Goal: Task Accomplishment & Management: Use online tool/utility

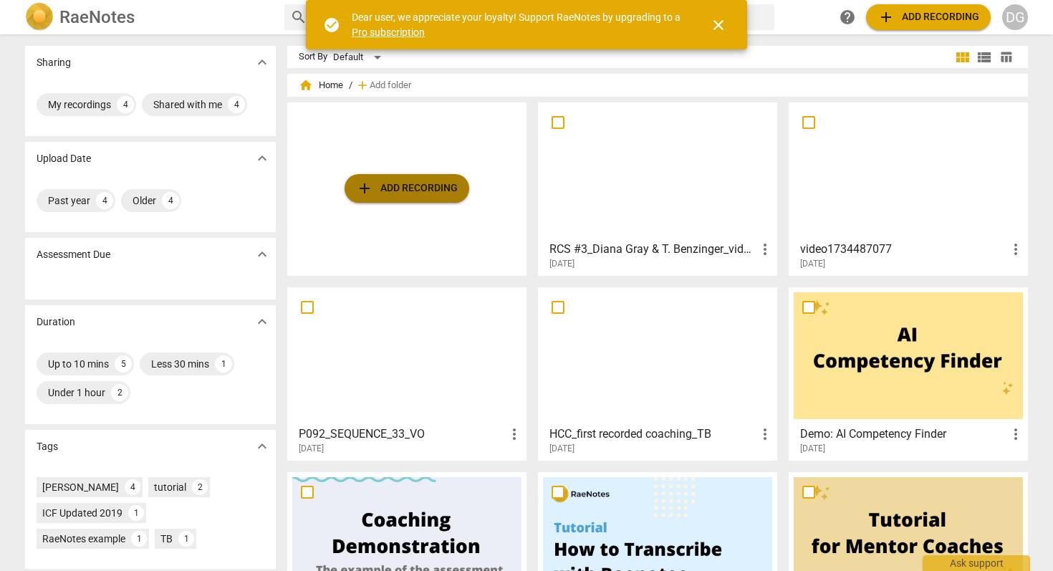
click at [410, 188] on span "add Add recording" at bounding box center [407, 188] width 102 height 17
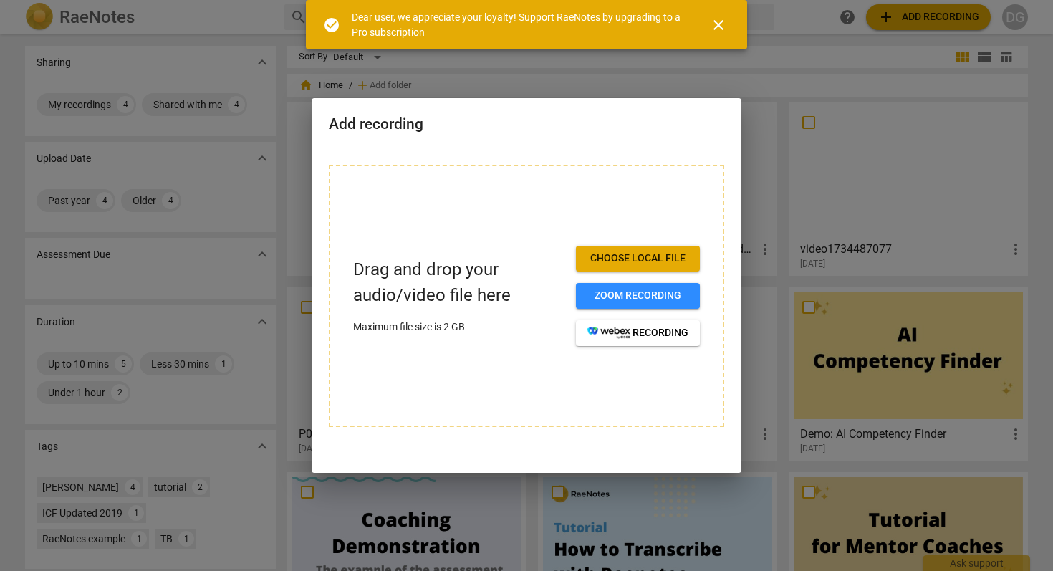
click at [620, 261] on span "Choose local file" at bounding box center [637, 258] width 101 height 14
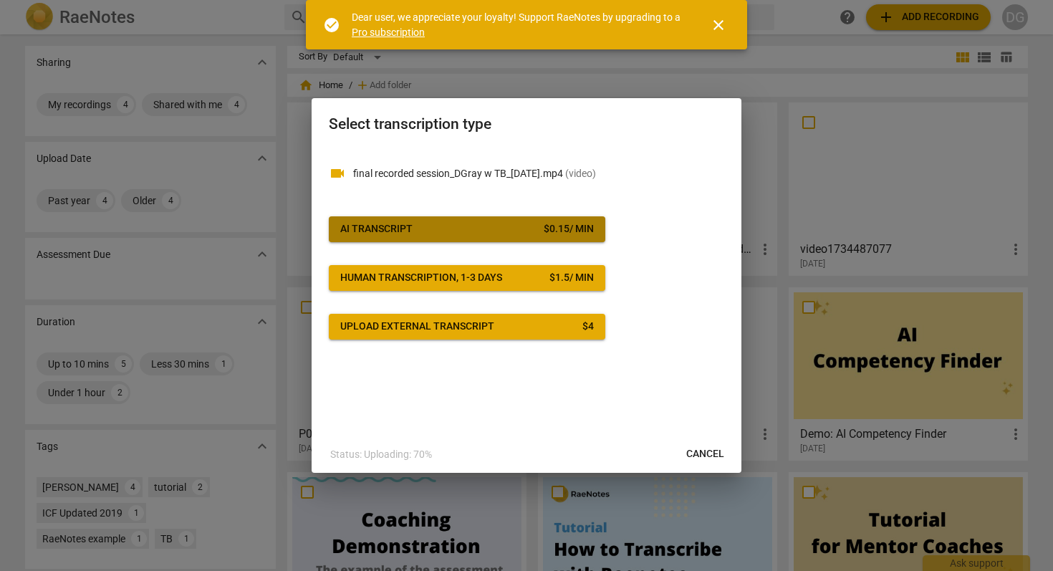
click at [474, 222] on span "AI Transcript $ 0.15 / min" at bounding box center [467, 229] width 254 height 14
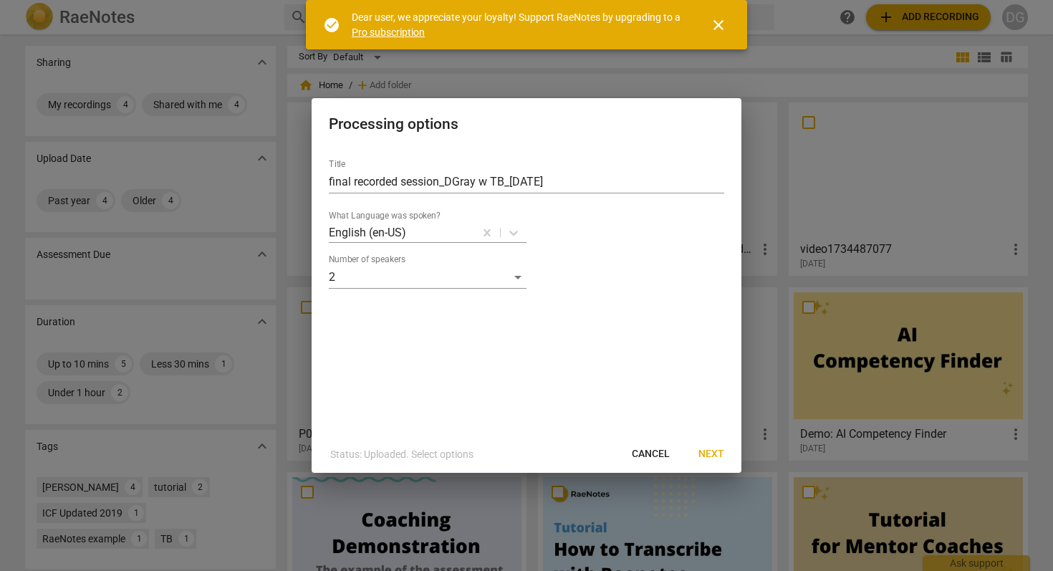
click at [706, 454] on span "Next" at bounding box center [711, 454] width 26 height 14
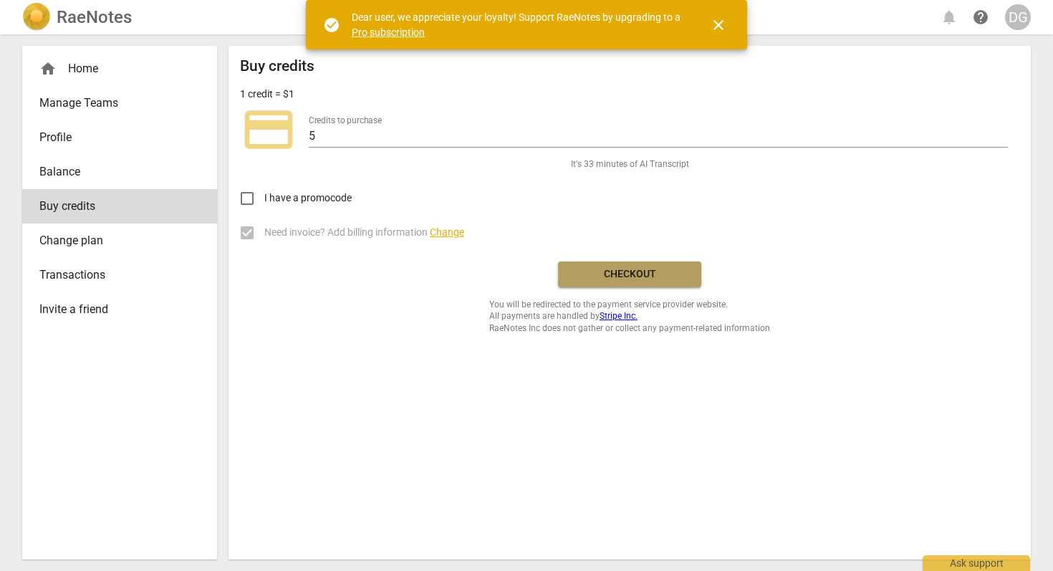
click at [621, 271] on span "Checkout" at bounding box center [629, 274] width 120 height 14
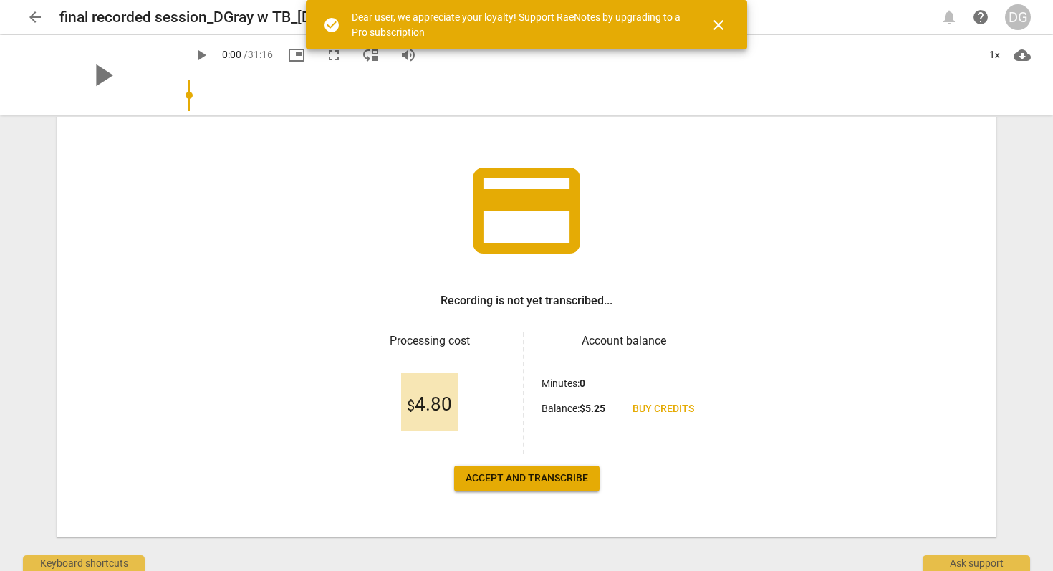
scroll to position [75, 0]
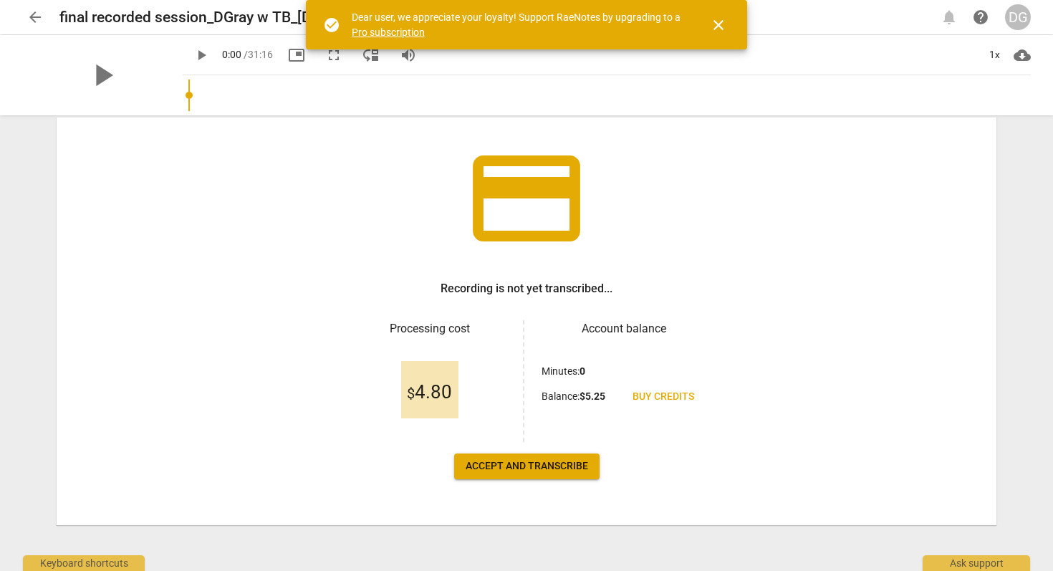
click at [499, 471] on span "Accept and transcribe" at bounding box center [527, 466] width 122 height 14
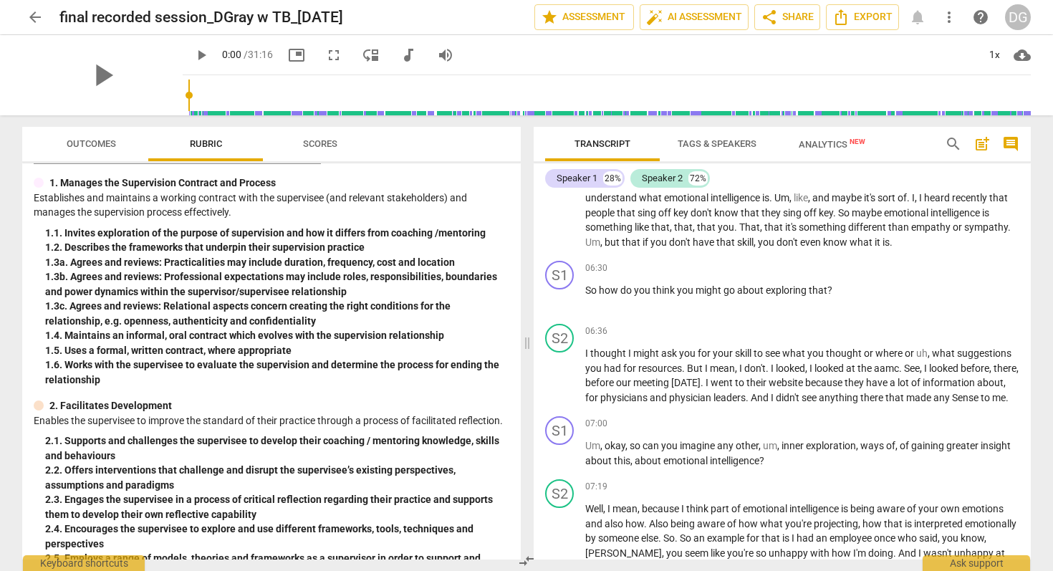
scroll to position [1647, 0]
click at [900, 368] on span "." at bounding box center [901, 368] width 5 height 11
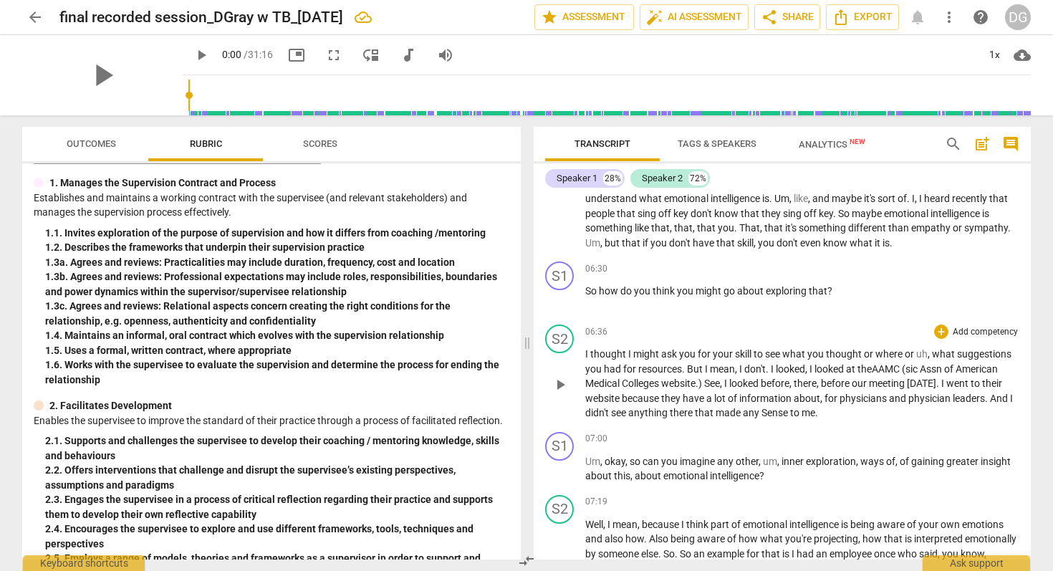
click at [698, 387] on span ".)" at bounding box center [699, 382] width 9 height 11
click at [741, 412] on span "Sense" at bounding box center [732, 412] width 29 height 11
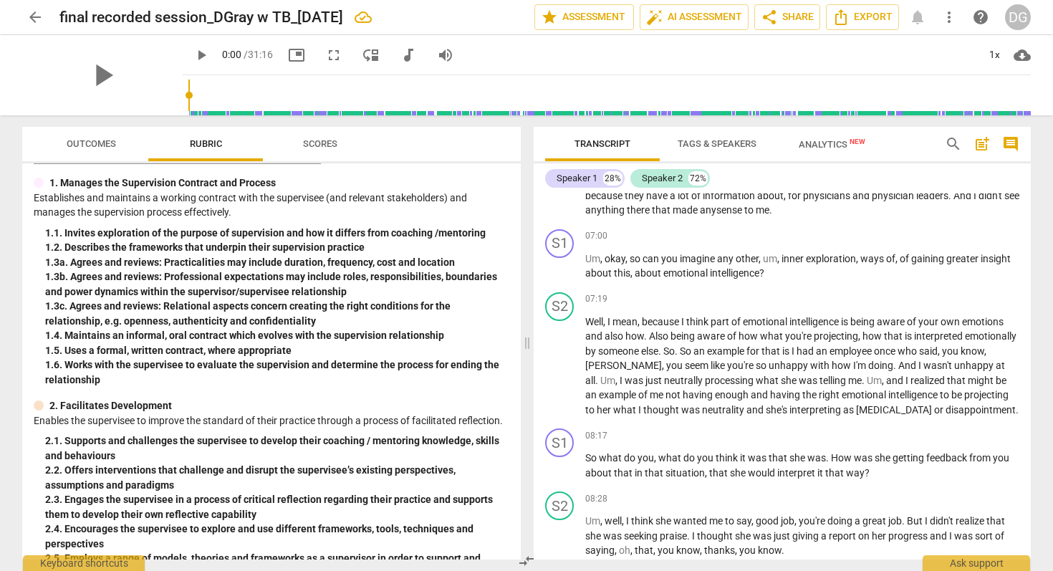
scroll to position [1849, 0]
click at [693, 350] on span "So" at bounding box center [687, 351] width 14 height 11
click at [945, 357] on span "you" at bounding box center [954, 351] width 19 height 11
click at [666, 370] on span "," at bounding box center [664, 365] width 4 height 11
click at [898, 370] on span "." at bounding box center [895, 365] width 5 height 11
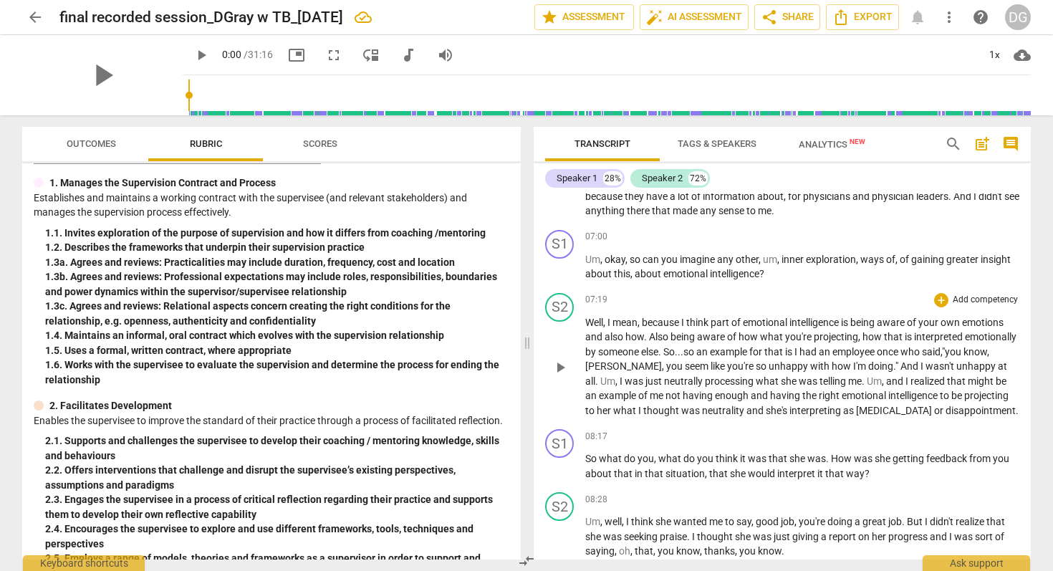
click at [886, 384] on span "," at bounding box center [884, 380] width 4 height 11
click at [867, 380] on span "." at bounding box center [864, 380] width 5 height 11
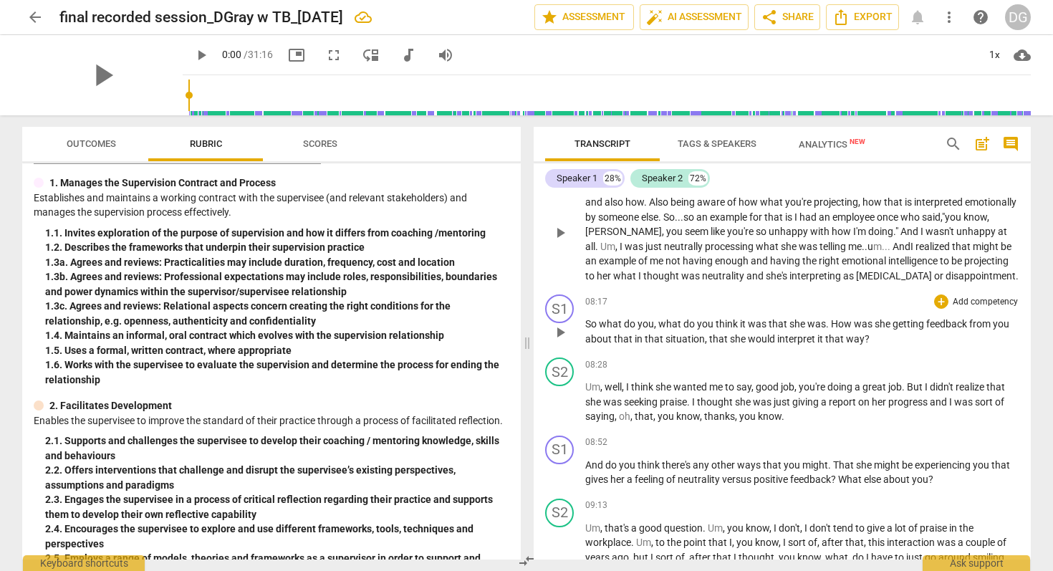
scroll to position [1982, 0]
click at [831, 332] on span "How" at bounding box center [842, 325] width 23 height 11
click at [759, 395] on span "good" at bounding box center [768, 388] width 25 height 11
click at [907, 395] on span "." at bounding box center [904, 388] width 5 height 11
click at [930, 410] on span "progress" at bounding box center [909, 403] width 42 height 11
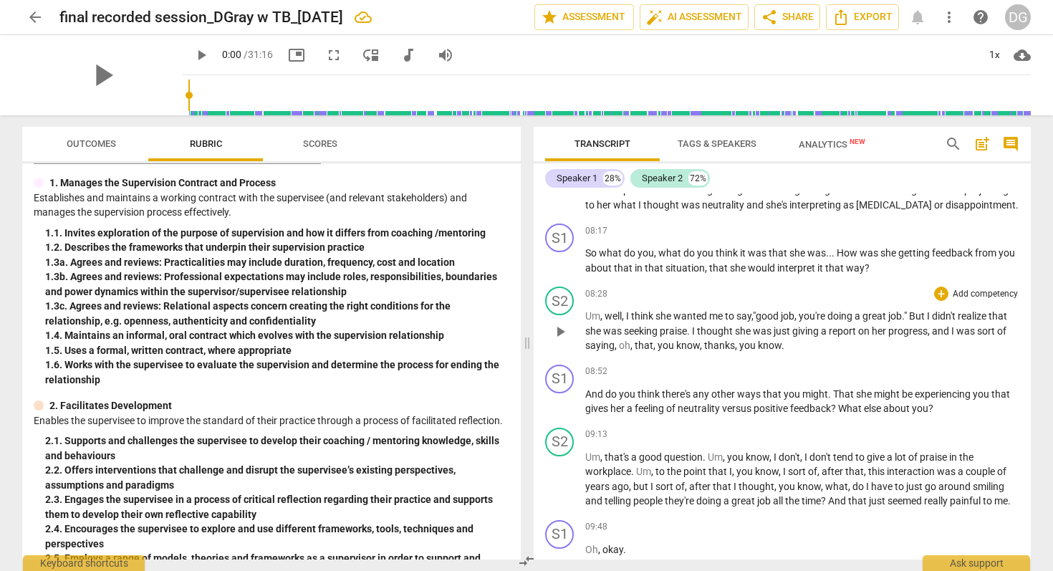
scroll to position [2069, 0]
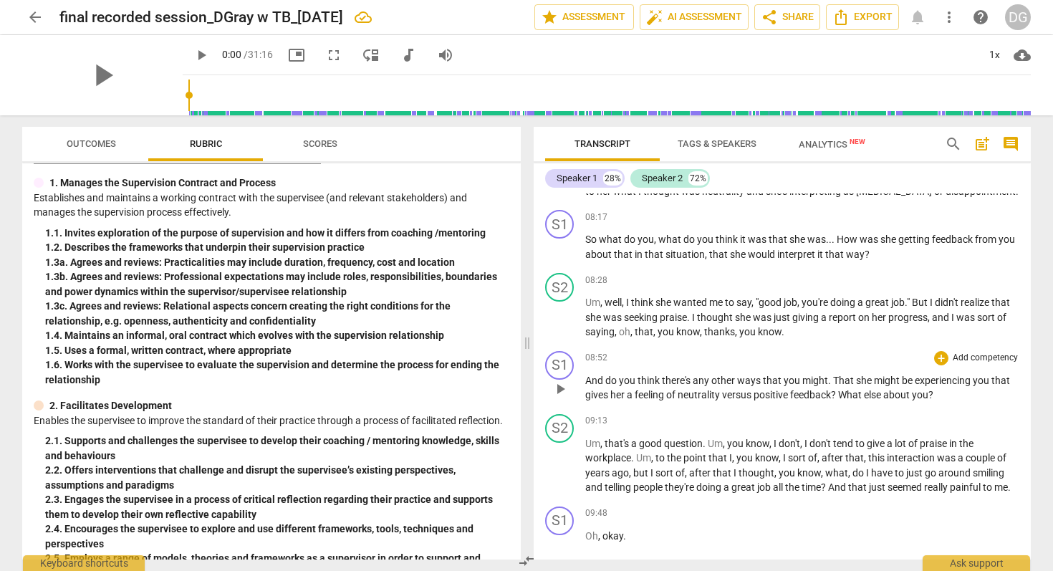
click at [833, 386] on span "That" at bounding box center [844, 380] width 23 height 11
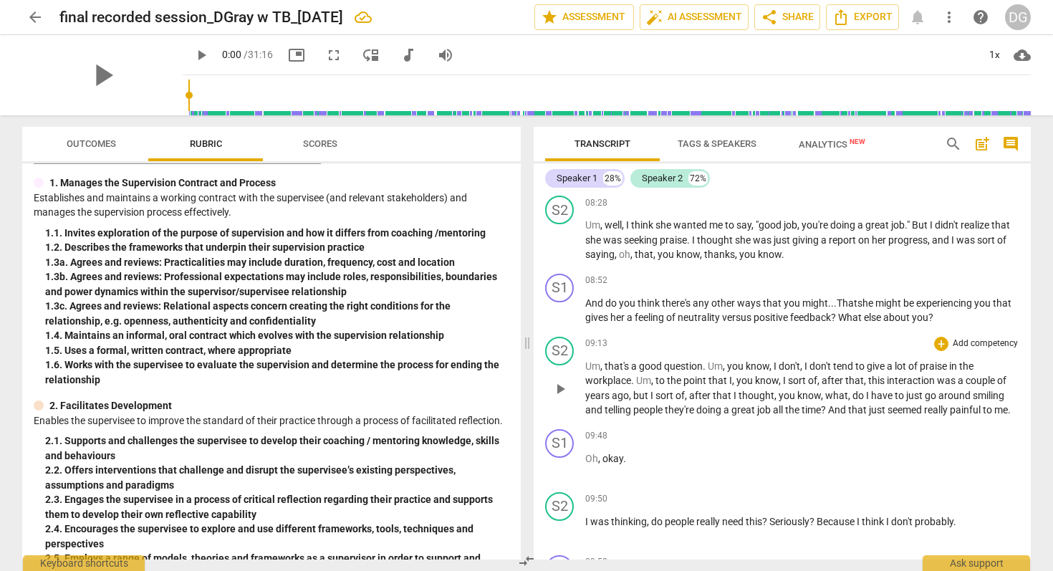
scroll to position [2145, 0]
click at [806, 372] on span "I" at bounding box center [806, 366] width 5 height 11
click at [868, 387] on span "this" at bounding box center [877, 380] width 19 height 11
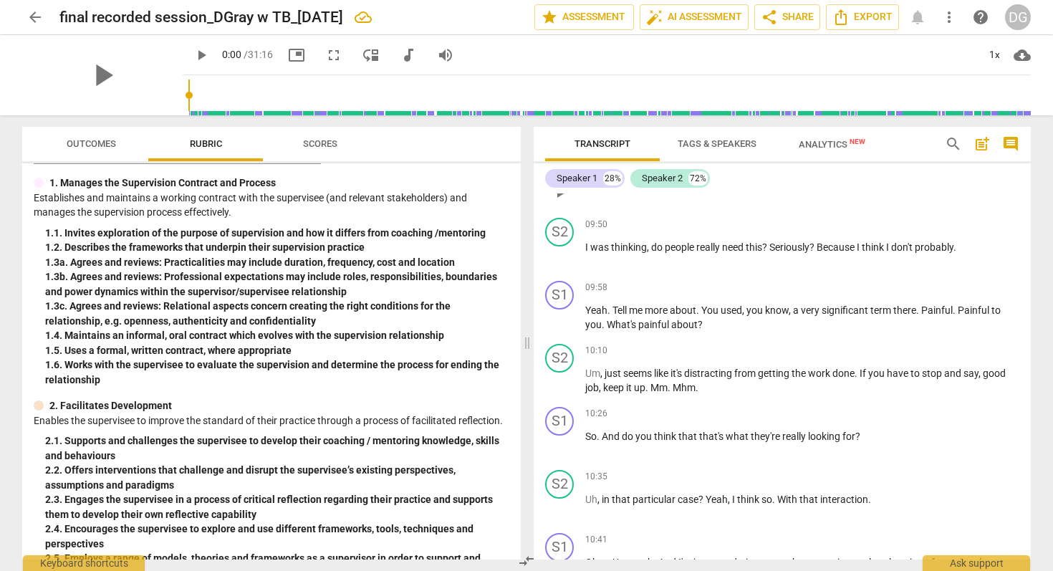
scroll to position [2425, 0]
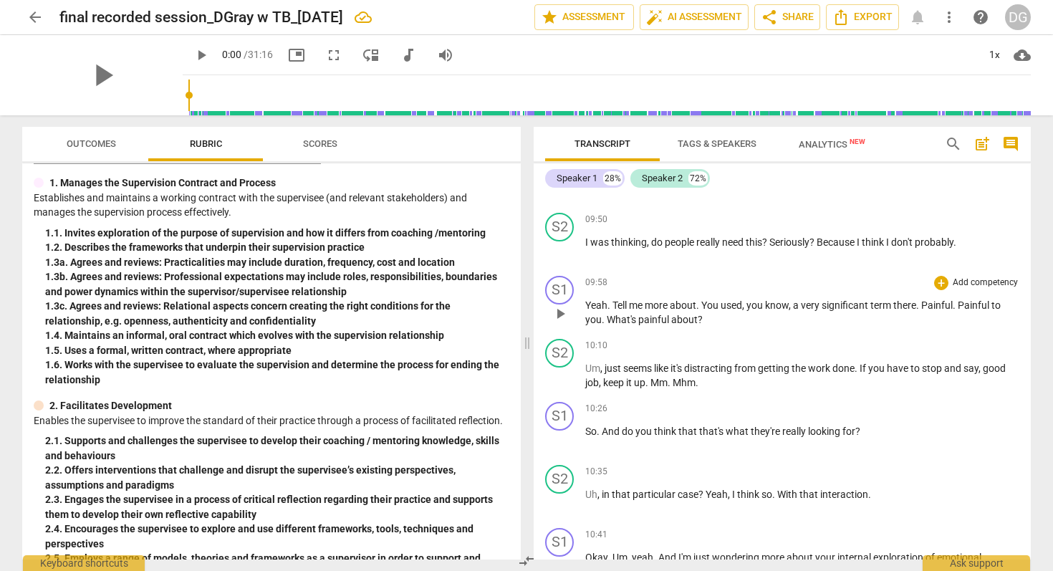
click at [698, 325] on span "?" at bounding box center [700, 319] width 5 height 11
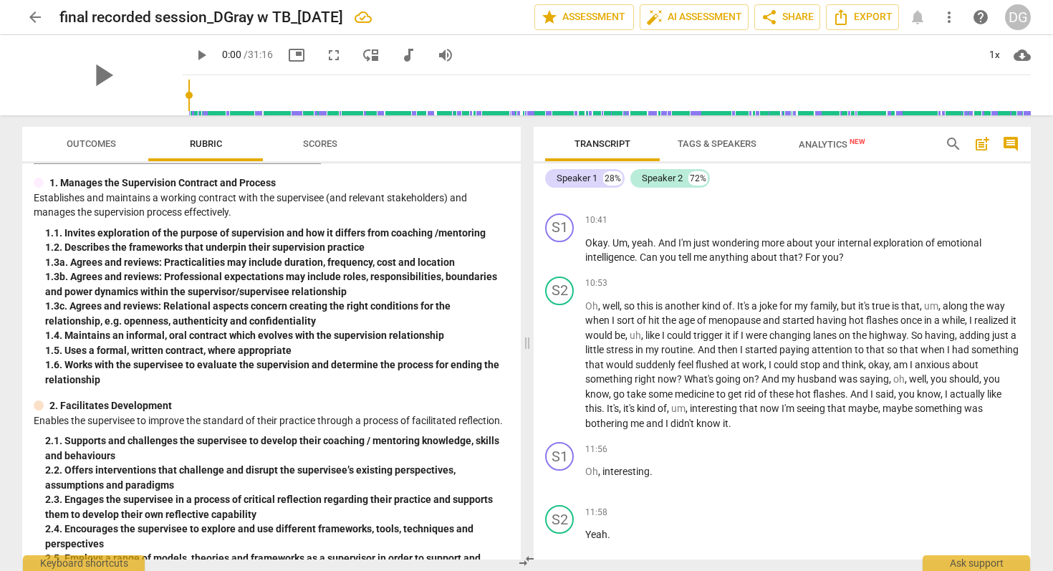
scroll to position [2740, 0]
click at [751, 311] on span "It's" at bounding box center [744, 304] width 14 height 11
click at [893, 384] on span "," at bounding box center [891, 377] width 4 height 11
click at [850, 399] on span "." at bounding box center [847, 392] width 5 height 11
click at [919, 399] on span "you" at bounding box center [909, 392] width 19 height 11
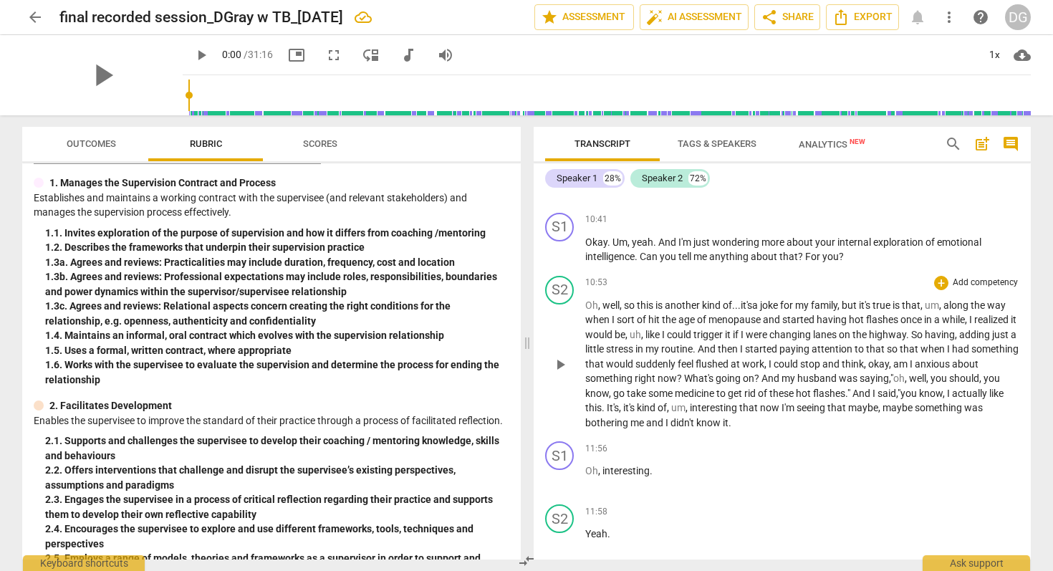
click at [803, 430] on p "Oh , well , so this is another kind of ...it's a joke for my family , but it's …" at bounding box center [802, 364] width 434 height 133
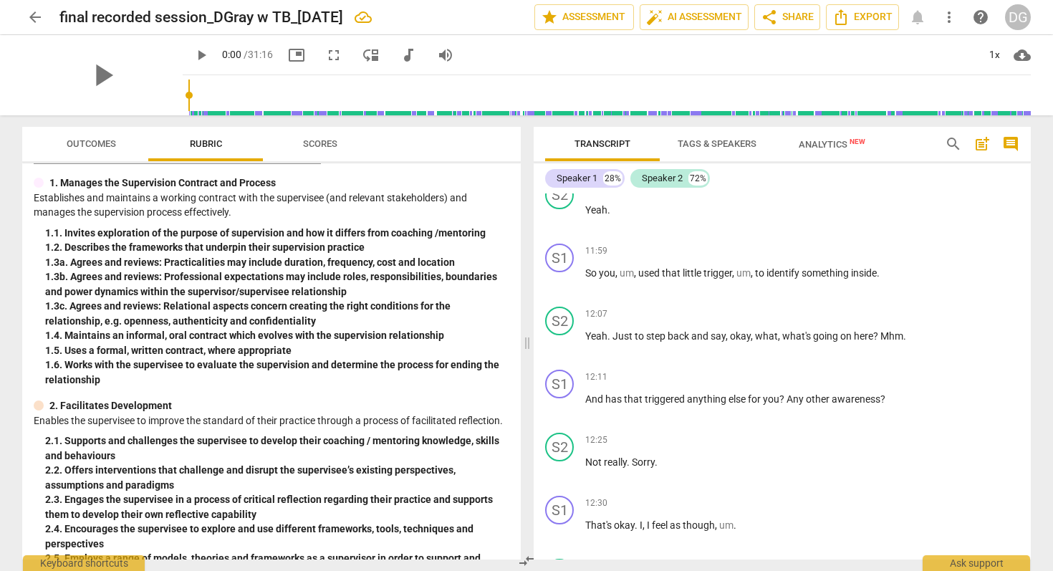
scroll to position [3061, 0]
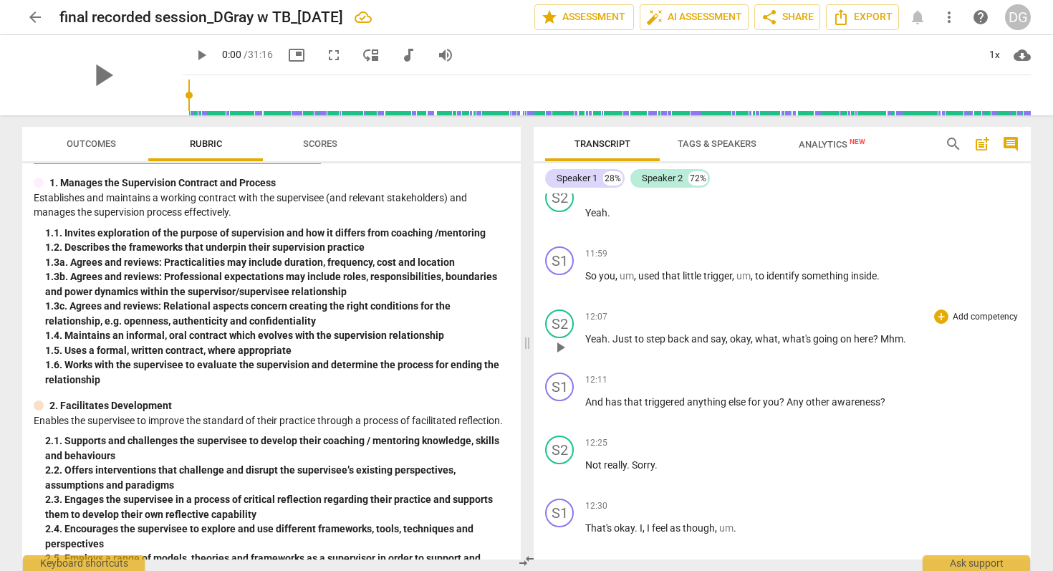
click at [730, 345] on span "okay" at bounding box center [740, 338] width 21 height 11
click at [880, 345] on span "?" at bounding box center [876, 338] width 7 height 11
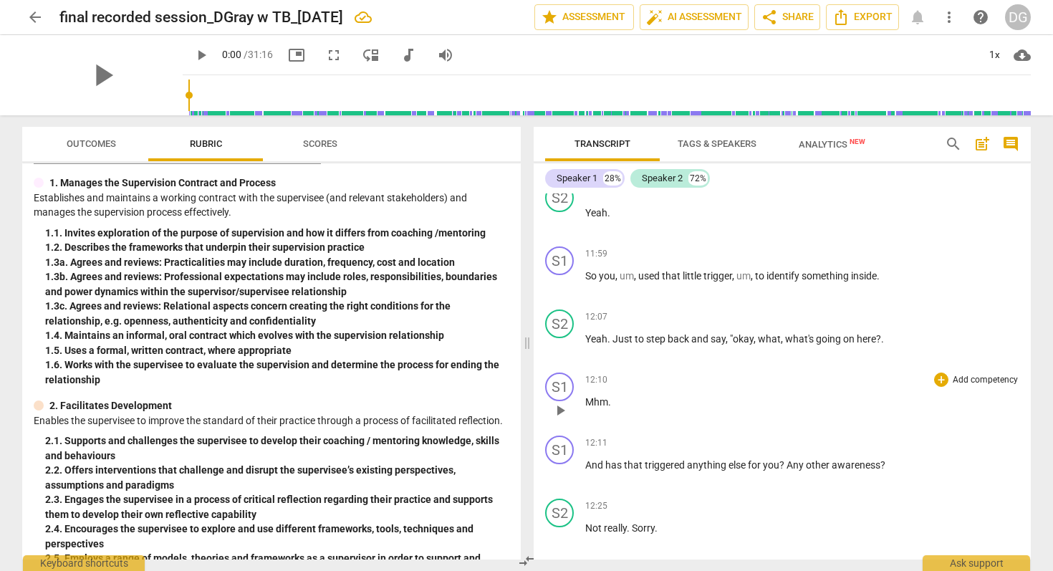
click at [586, 408] on span "Mhm" at bounding box center [596, 401] width 23 height 11
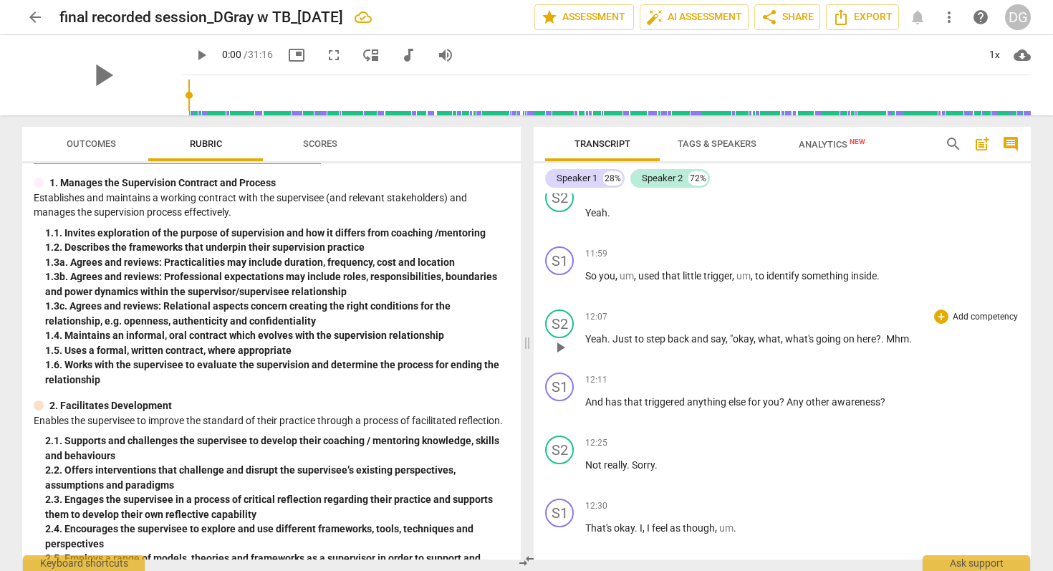
click at [885, 347] on p "Yeah . Just to step back and say , "okay , what , what's going on here ? . Mhm ." at bounding box center [802, 339] width 434 height 15
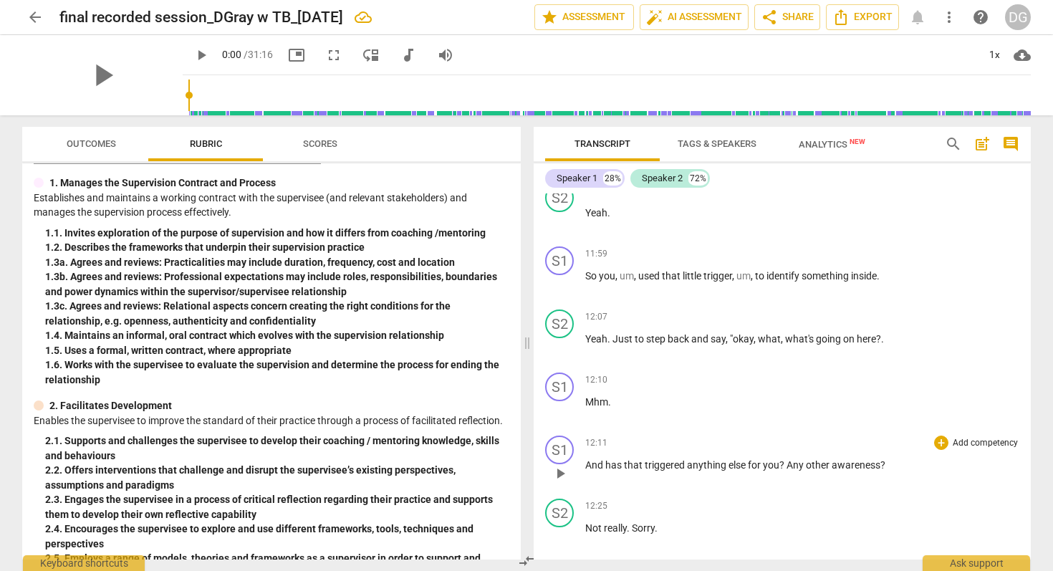
click at [586, 471] on span "And" at bounding box center [595, 464] width 20 height 11
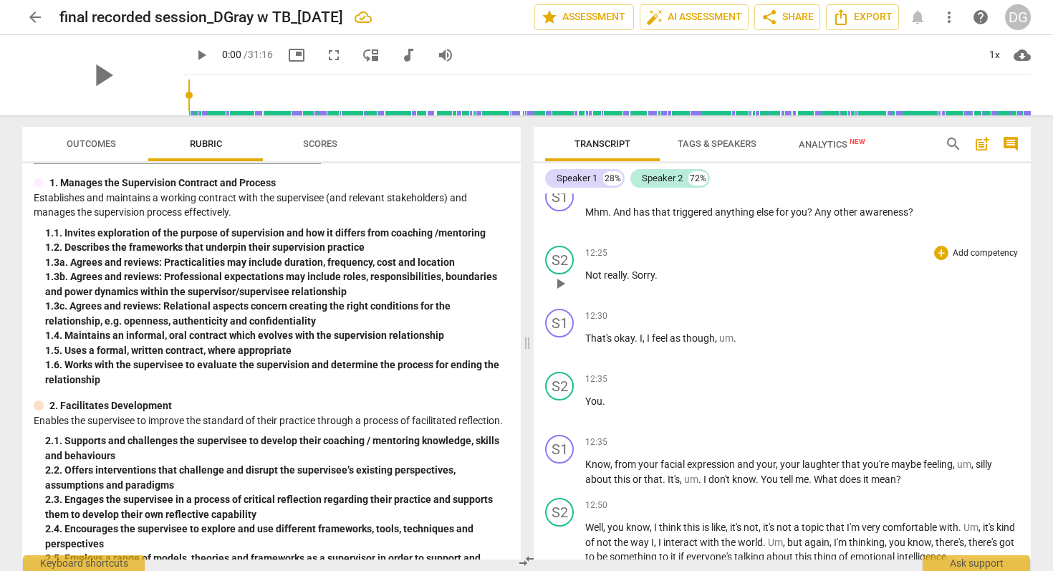
scroll to position [3255, 0]
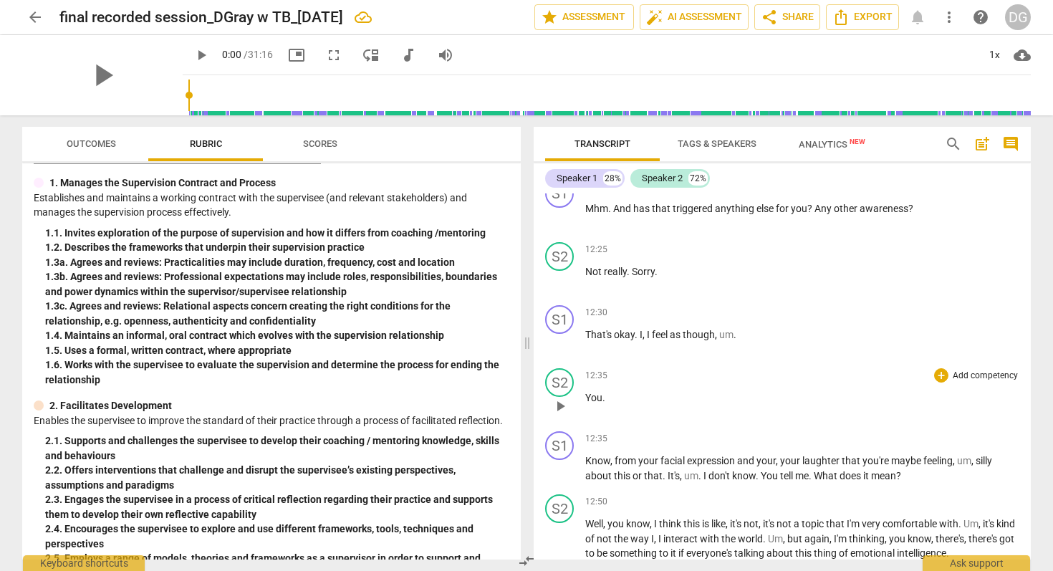
click at [583, 415] on div "play_arrow pause" at bounding box center [567, 406] width 37 height 19
click at [587, 403] on span "You" at bounding box center [593, 397] width 17 height 11
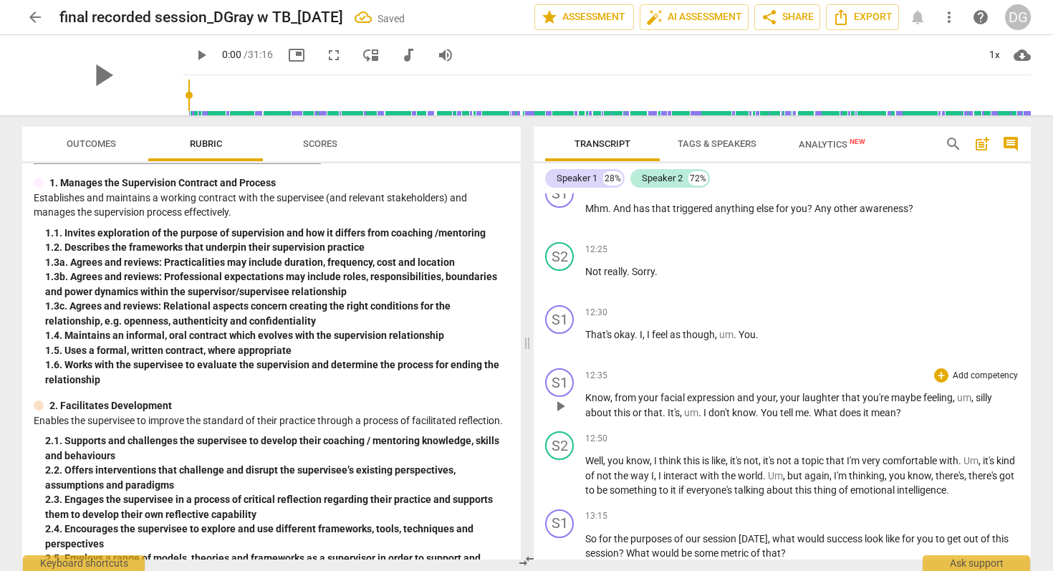
click at [585, 403] on span "Know" at bounding box center [597, 397] width 25 height 11
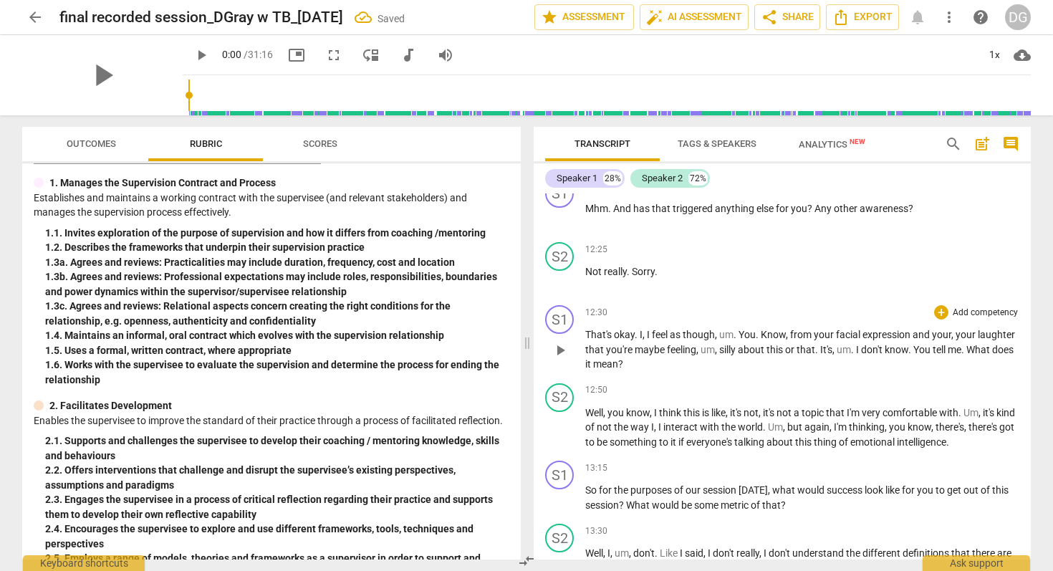
click at [766, 340] on span "Know" at bounding box center [773, 334] width 25 height 11
click at [741, 340] on span "You k" at bounding box center [750, 334] width 24 height 11
click at [815, 355] on span "." at bounding box center [817, 349] width 5 height 11
click at [878, 355] on span "I" at bounding box center [876, 349] width 5 height 11
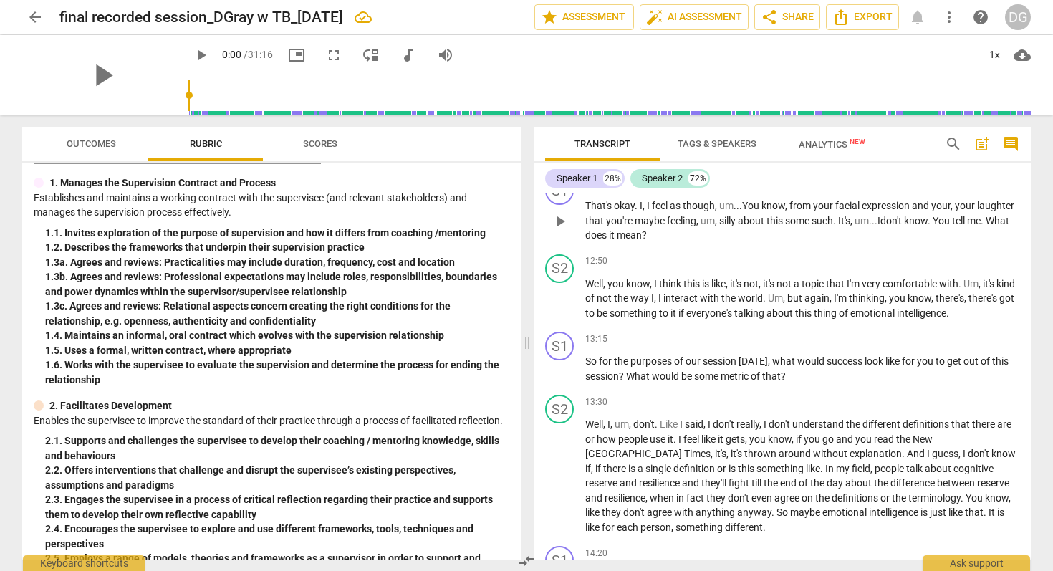
scroll to position [3383, 0]
click at [833, 227] on span "this some such" at bounding box center [799, 221] width 67 height 11
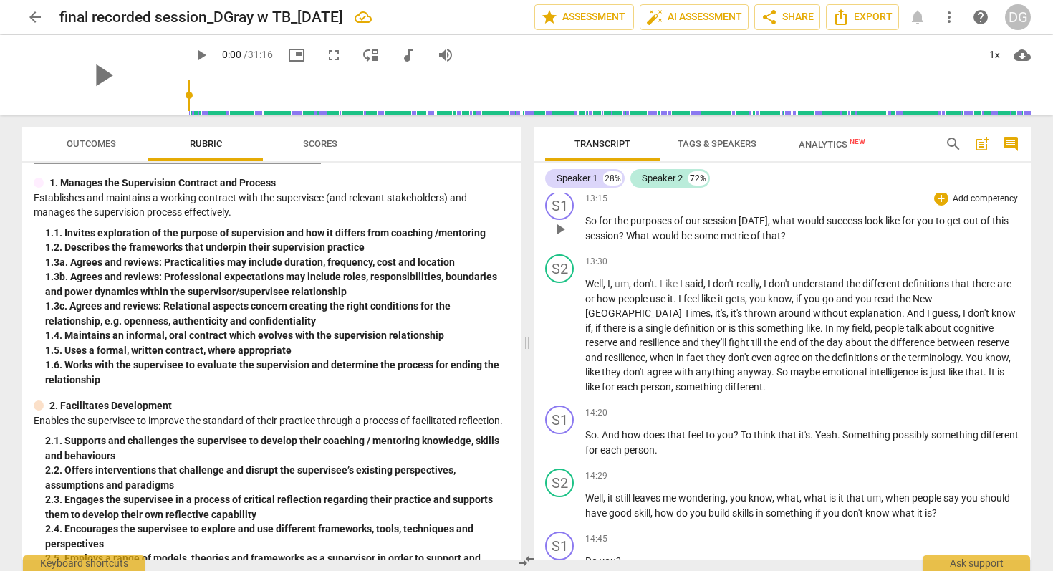
scroll to position [3522, 0]
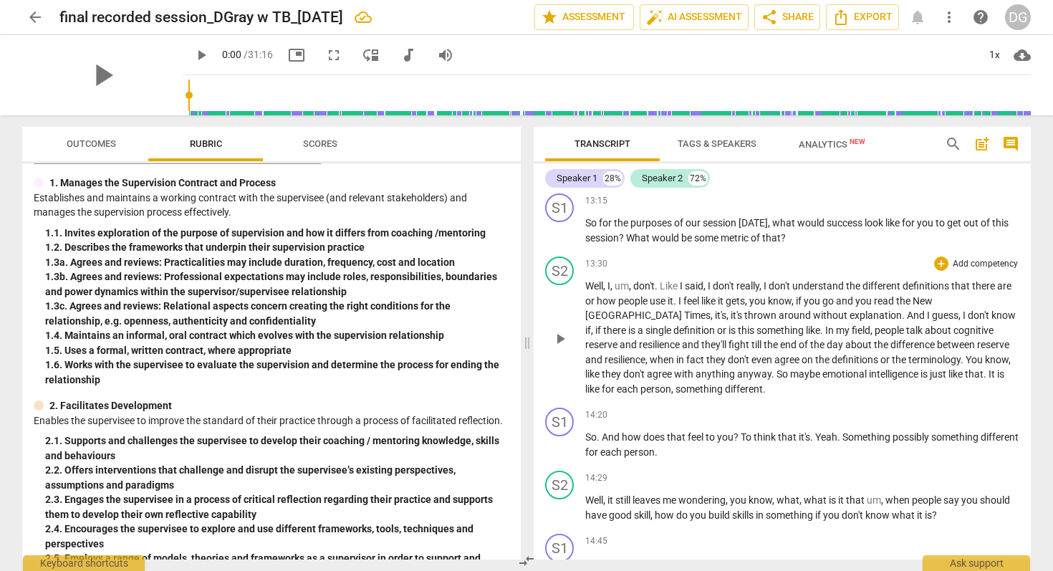
click at [820, 336] on span "." at bounding box center [822, 329] width 5 height 11
click at [639, 350] on span "resilience" at bounding box center [660, 344] width 43 height 11
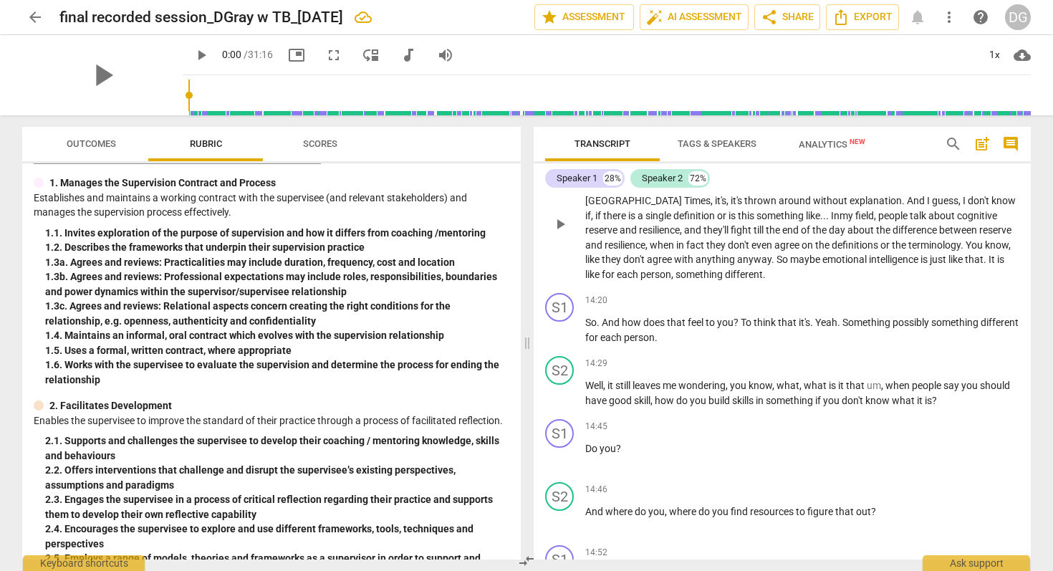
scroll to position [3644, 0]
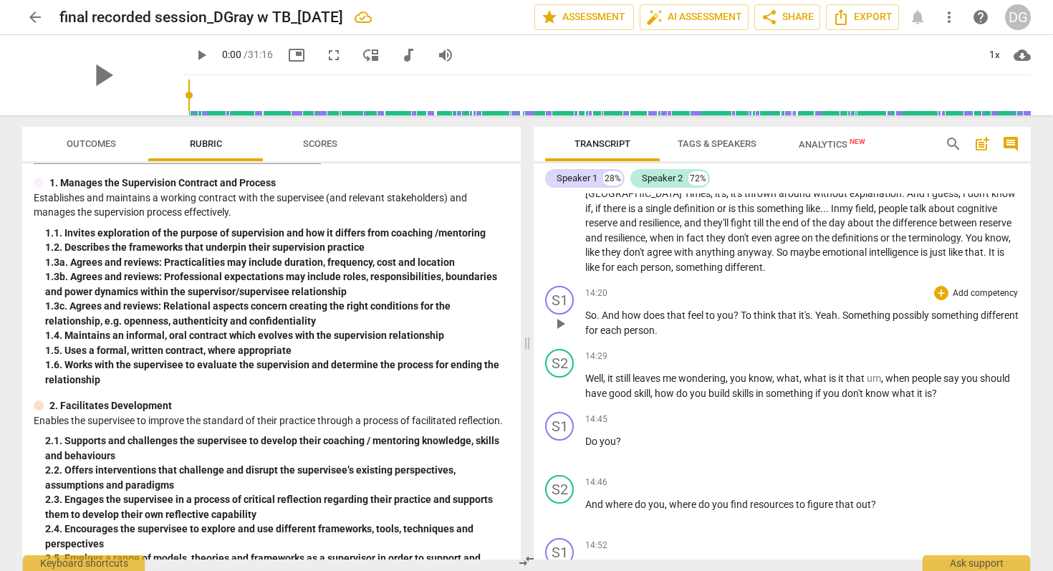
click at [843, 321] on span "Something" at bounding box center [867, 314] width 50 height 11
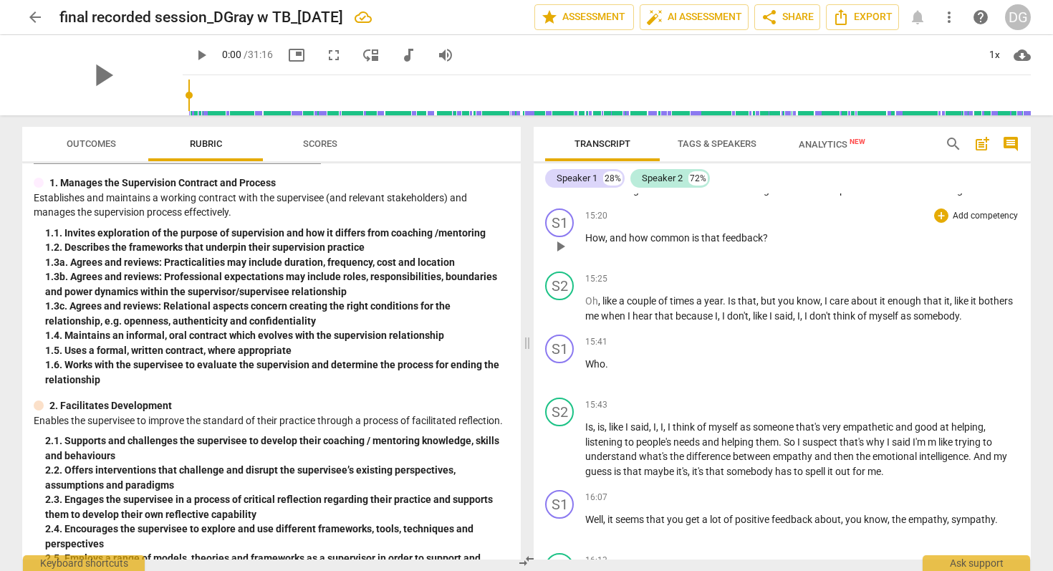
scroll to position [4071, 0]
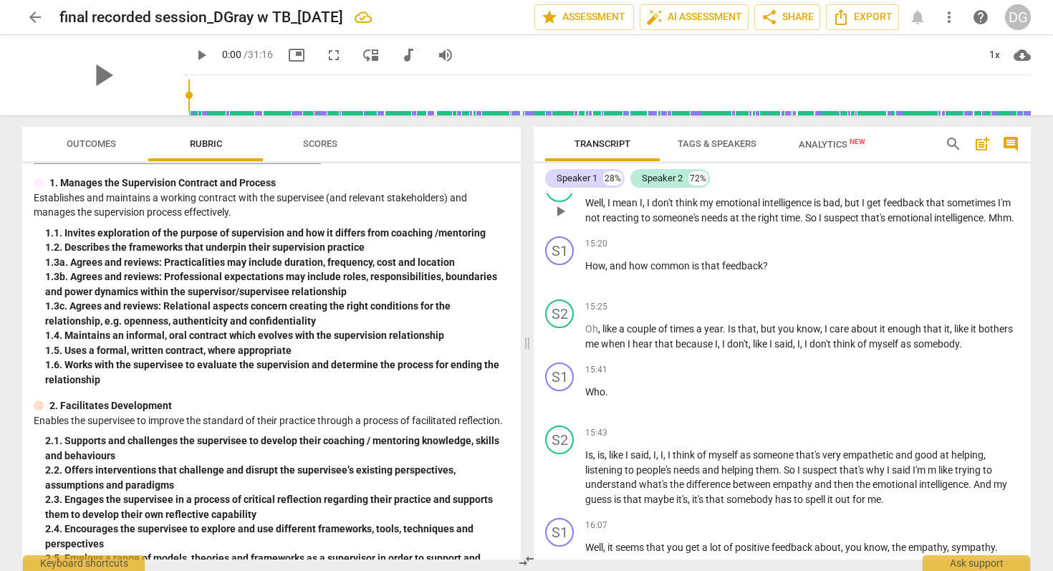
click at [988, 223] on span "Mhm" at bounding box center [999, 217] width 23 height 11
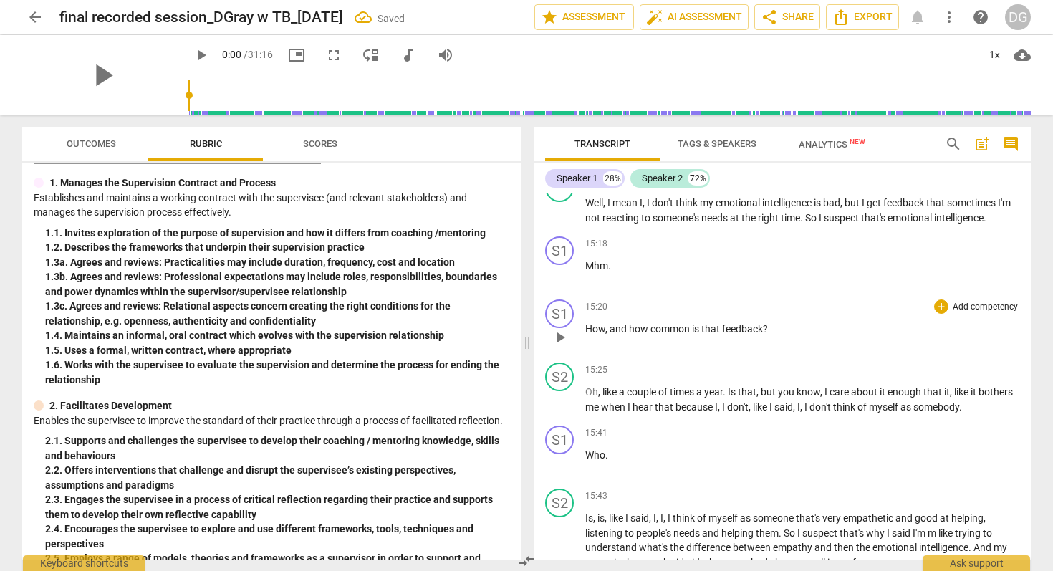
click at [585, 334] on span "How" at bounding box center [595, 328] width 20 height 11
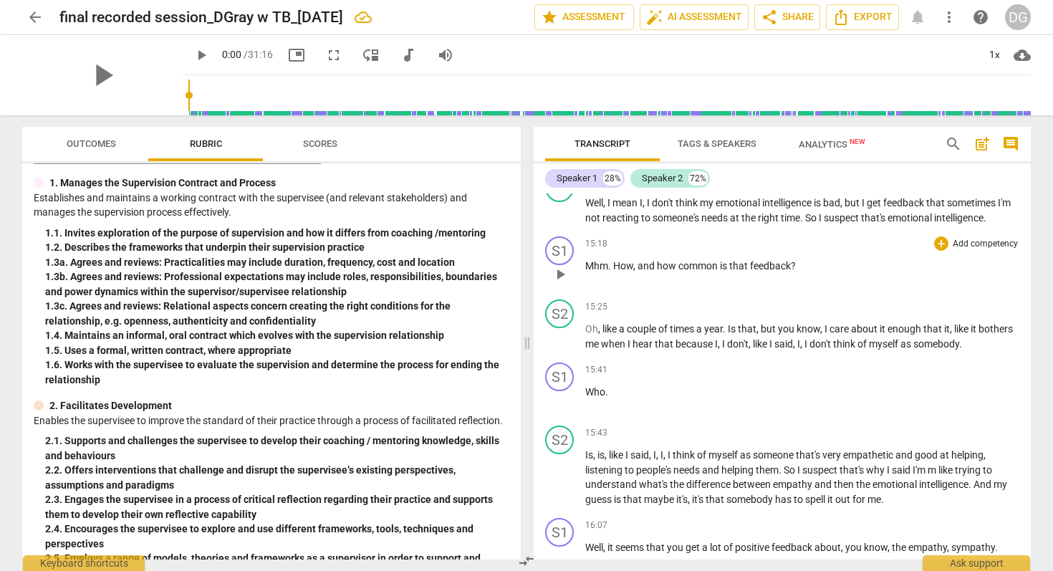
click at [614, 271] on span "How" at bounding box center [623, 265] width 20 height 11
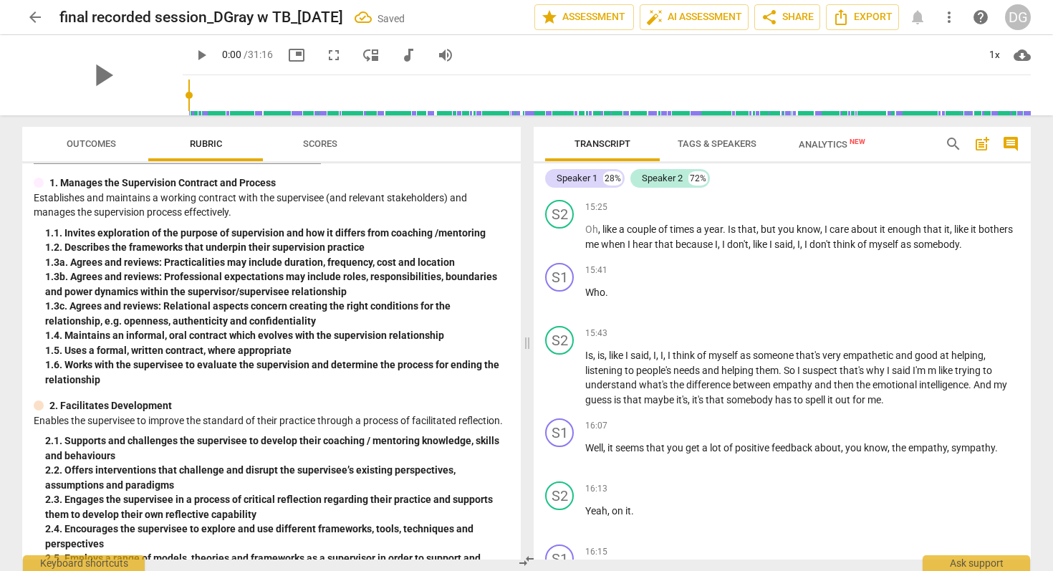
scroll to position [4173, 0]
click at [769, 233] on span "but" at bounding box center [769, 226] width 17 height 11
click at [585, 296] on span "Who" at bounding box center [595, 289] width 20 height 11
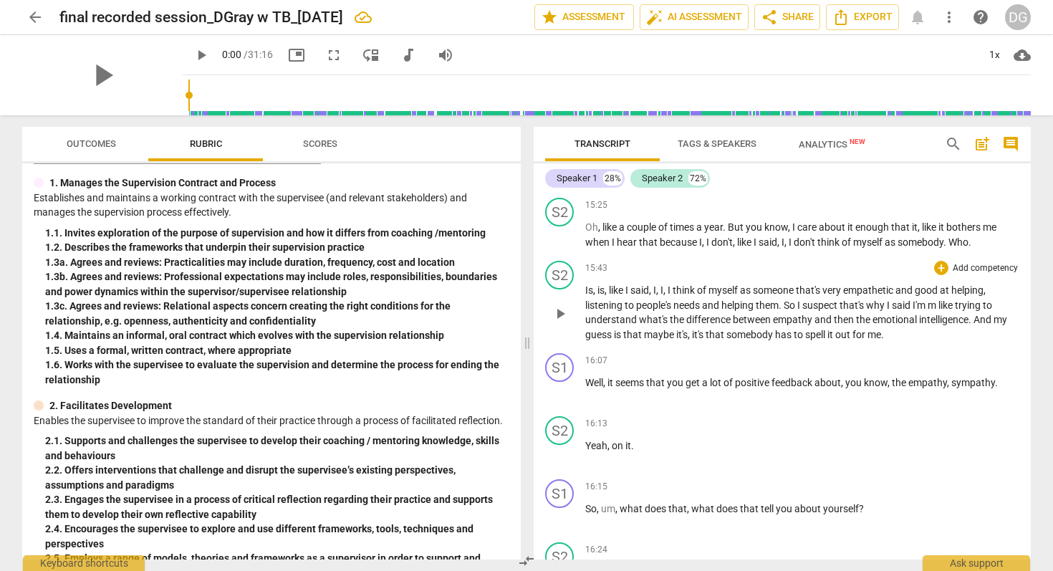
click at [585, 296] on span "Is" at bounding box center [589, 289] width 8 height 11
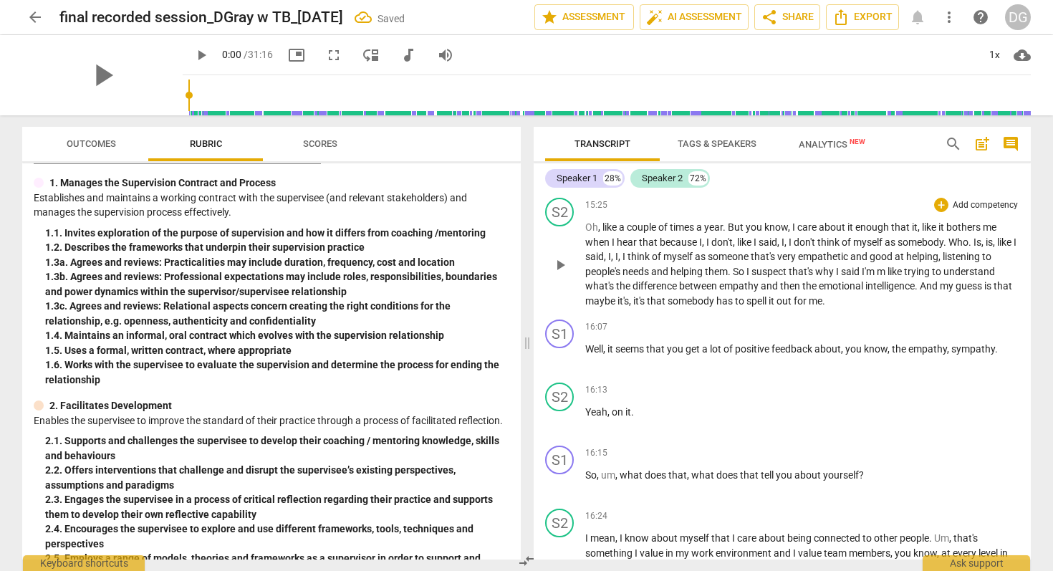
click at [986, 248] on span "," at bounding box center [983, 241] width 4 height 11
click at [887, 277] on span "m" at bounding box center [882, 271] width 11 height 11
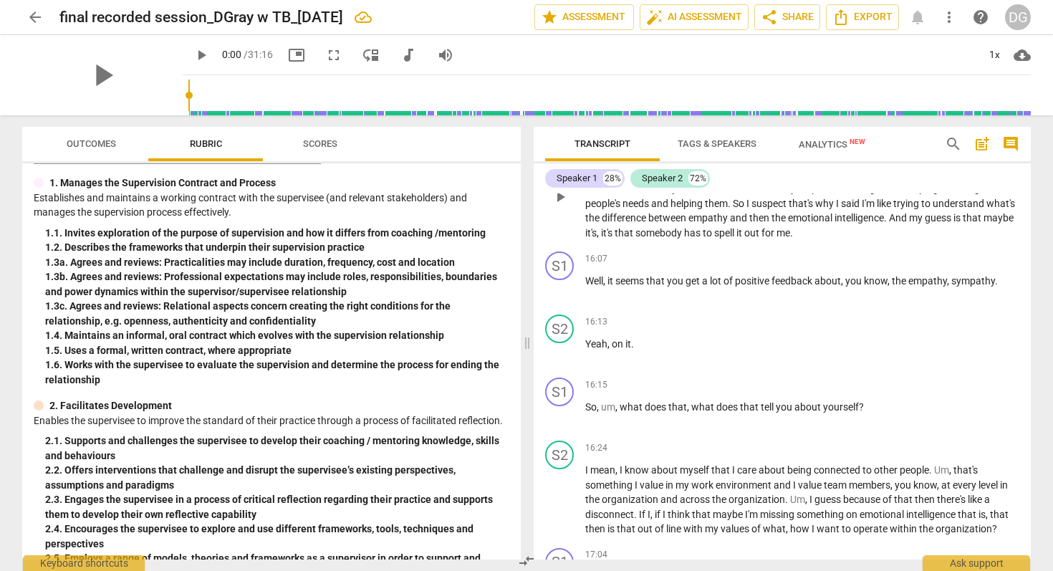
scroll to position [4240, 0]
click at [951, 287] on span "," at bounding box center [949, 281] width 4 height 11
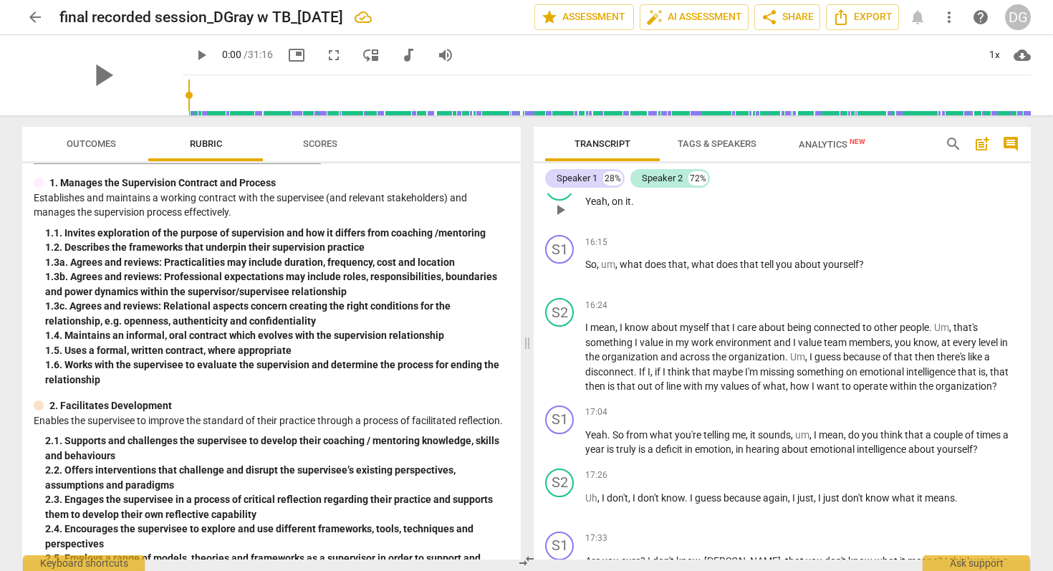
scroll to position [4383, 0]
click at [773, 349] on span "environment" at bounding box center [745, 342] width 58 height 11
click at [654, 378] on span "," at bounding box center [652, 372] width 4 height 11
click at [996, 395] on p "I mean , I know about myself that I care about being connected to other people …" at bounding box center [802, 358] width 434 height 74
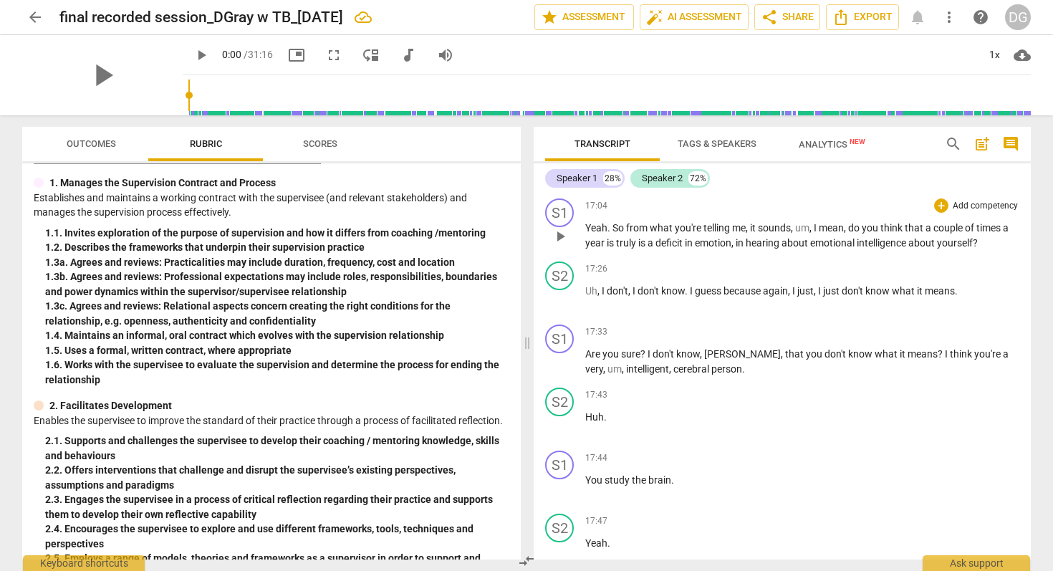
scroll to position [4603, 0]
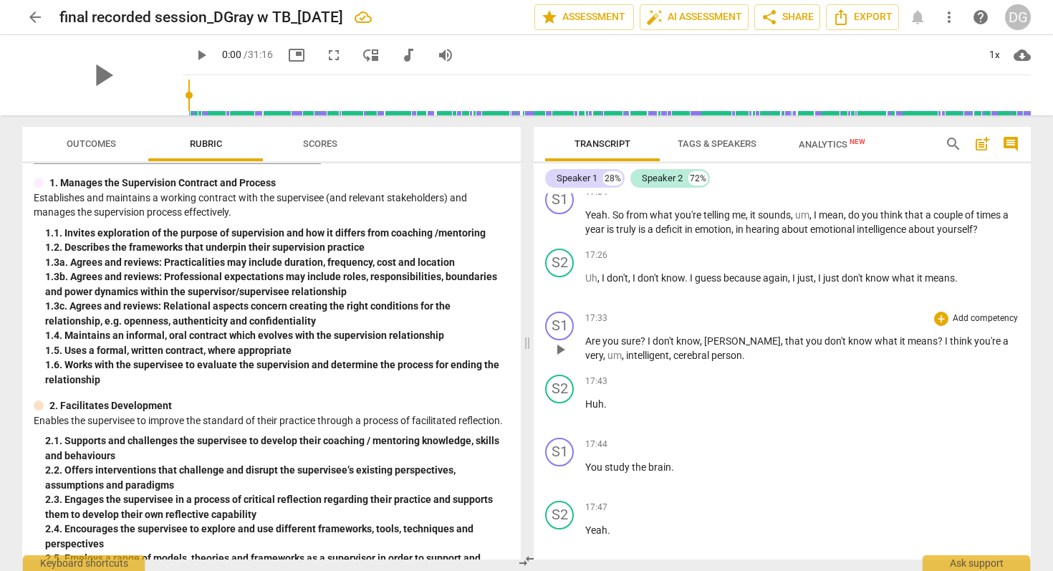
click at [735, 347] on span "[PERSON_NAME]" at bounding box center [742, 340] width 77 height 11
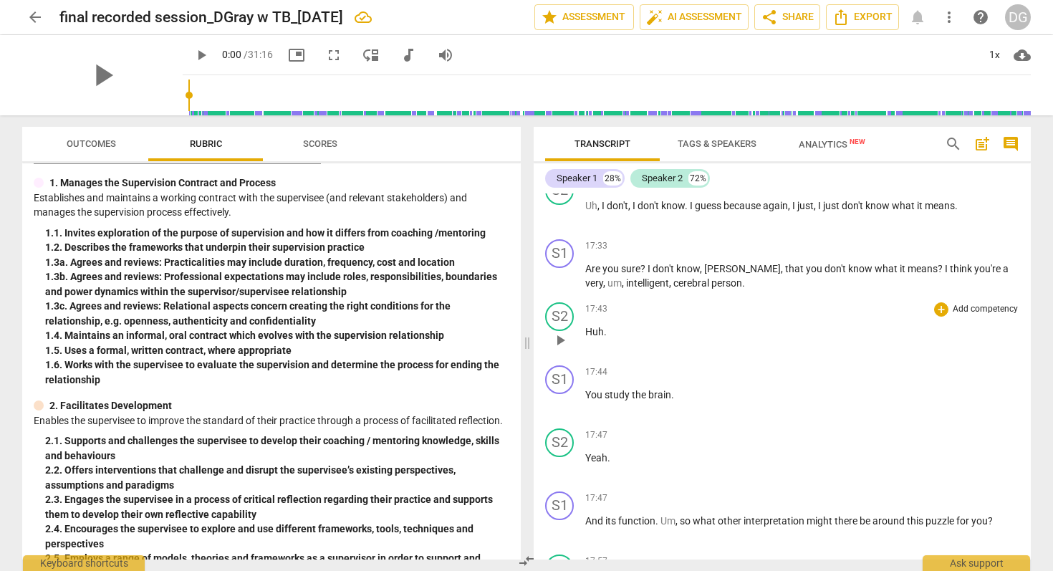
scroll to position [4674, 0]
click at [585, 339] on span "Huh" at bounding box center [594, 332] width 19 height 11
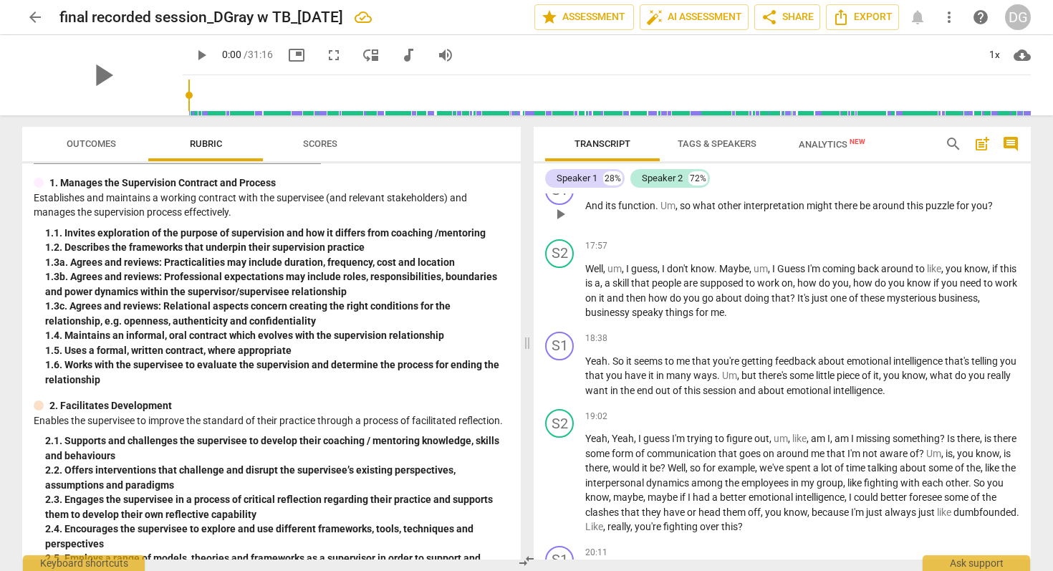
scroll to position [4989, 0]
click at [785, 276] on span "Guess" at bounding box center [792, 269] width 30 height 11
click at [607, 305] on span "it" at bounding box center [603, 299] width 8 height 11
click at [665, 319] on span "speaky" at bounding box center [649, 313] width 34 height 11
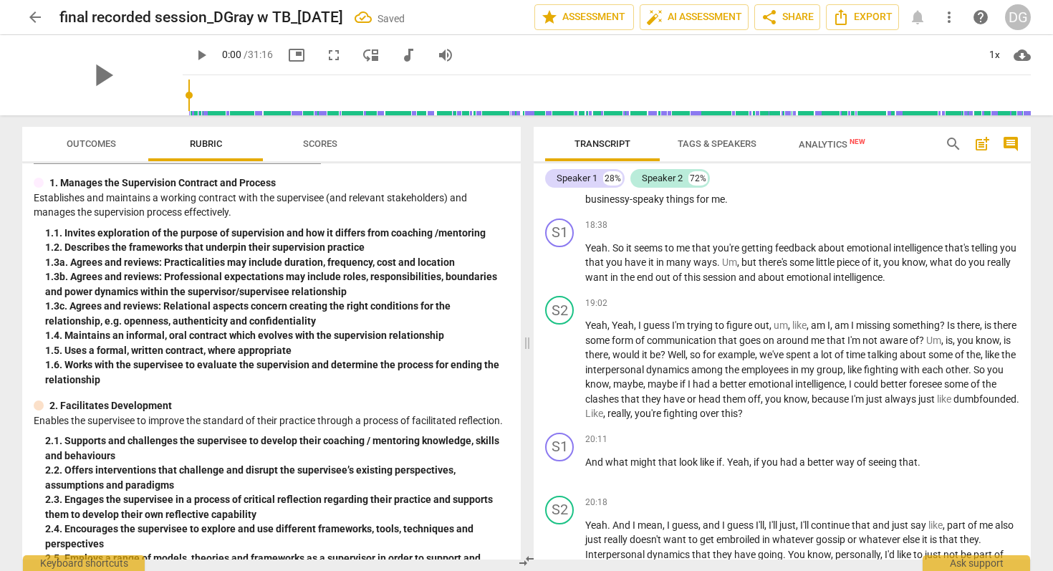
scroll to position [5116, 0]
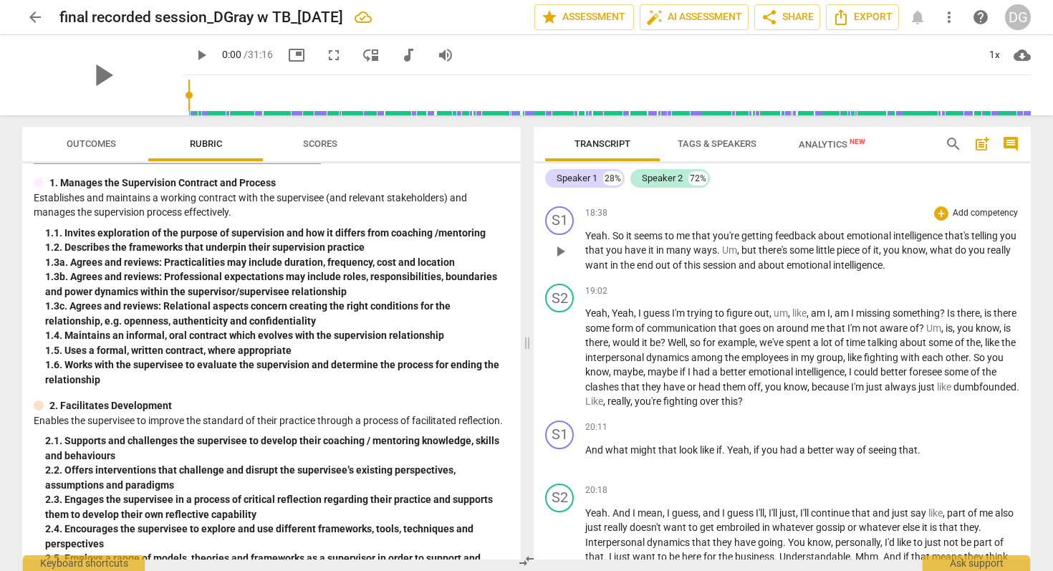
click at [786, 271] on span "about" at bounding box center [772, 264] width 29 height 11
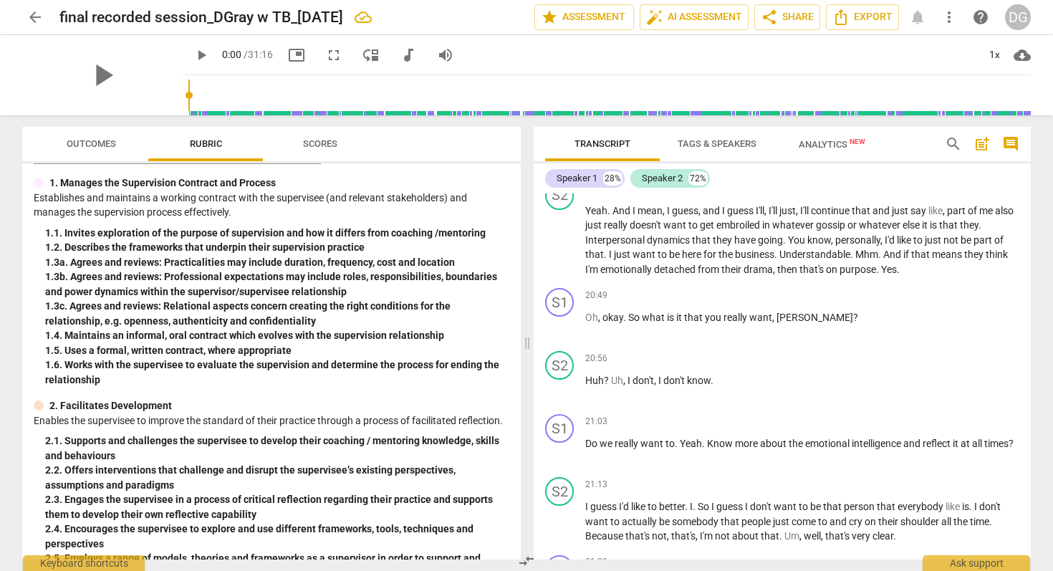
scroll to position [5416, 0]
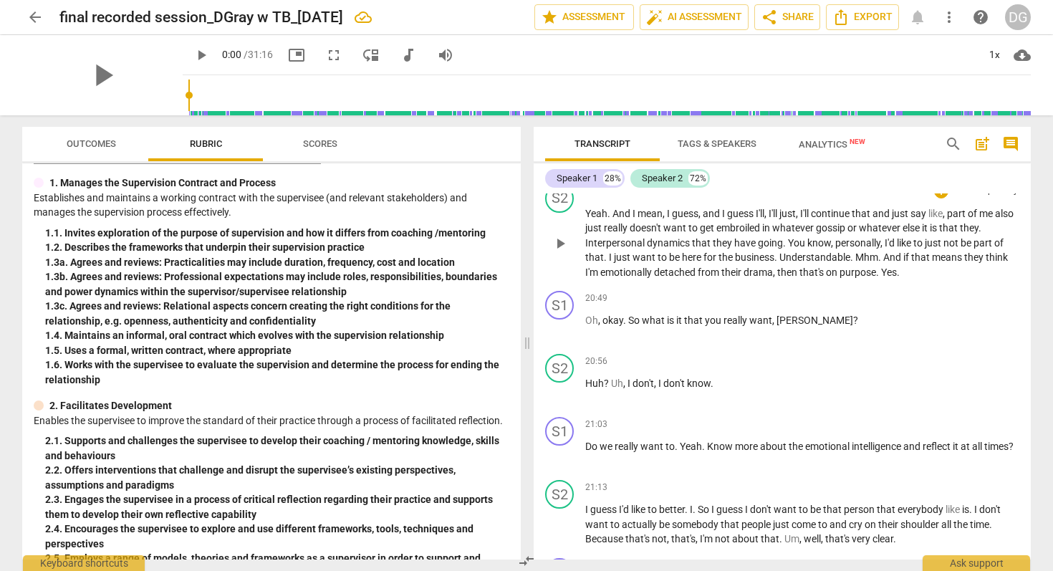
click at [800, 219] on span "," at bounding box center [798, 213] width 4 height 11
click at [1008, 274] on p "Yeah . And I mean , I guess , and I guess I'll , I'll just... I'll continue tha…" at bounding box center [802, 243] width 434 height 74
click at [780, 263] on span "Understandable" at bounding box center [814, 256] width 71 height 11
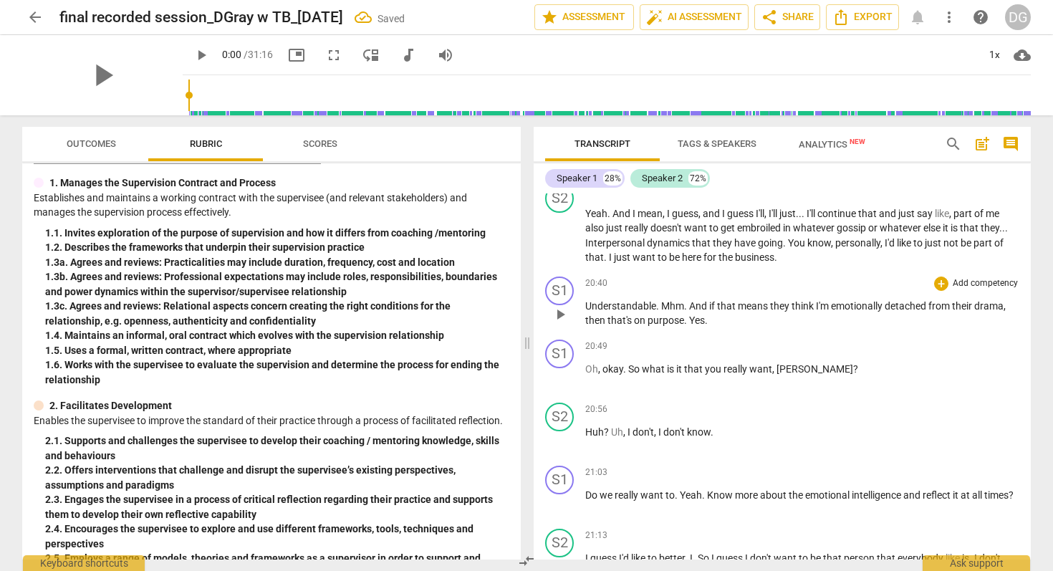
click at [688, 312] on span "." at bounding box center [686, 305] width 5 height 11
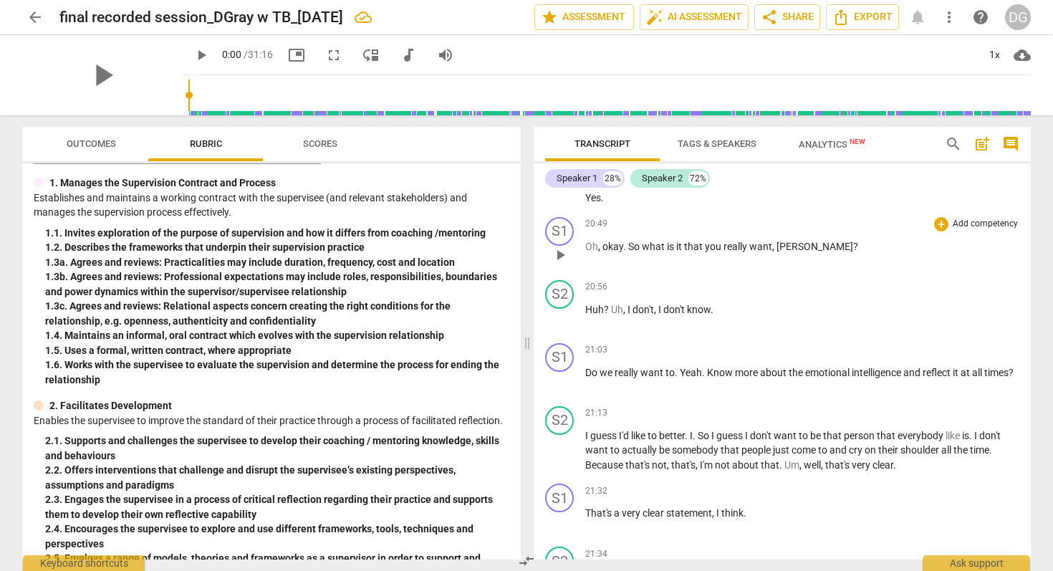
scroll to position [5600, 0]
click at [614, 380] on span "we" at bounding box center [607, 373] width 15 height 11
click at [716, 380] on span "Know" at bounding box center [720, 373] width 28 height 11
click at [705, 443] on span "So" at bounding box center [705, 436] width 14 height 11
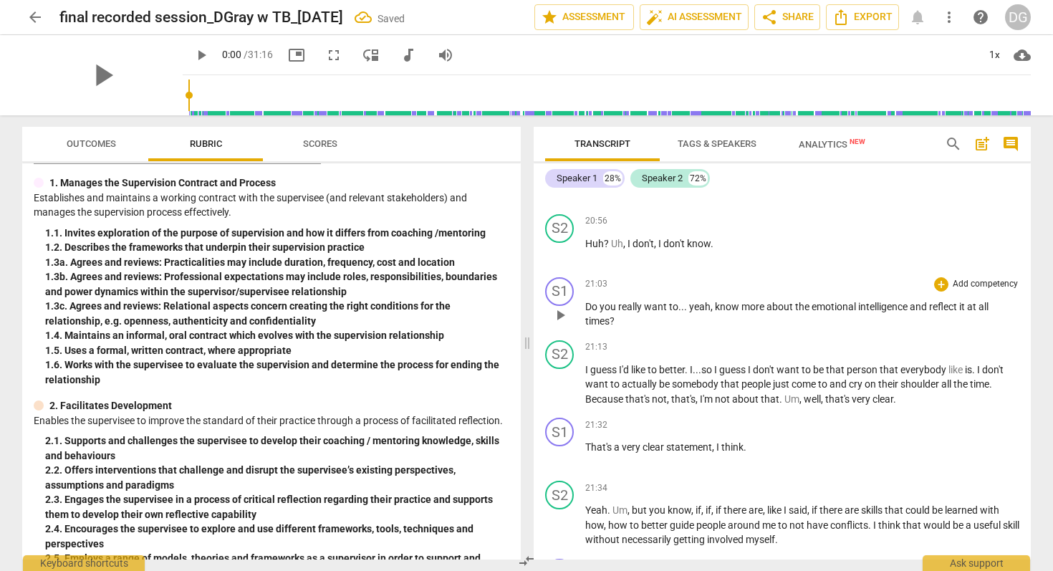
scroll to position [5663, 0]
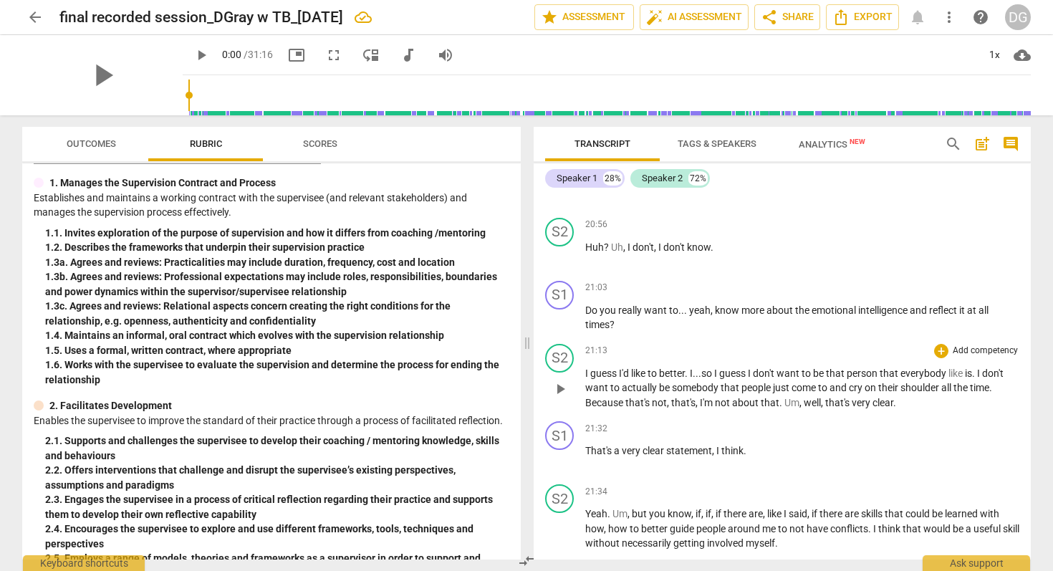
click at [976, 379] on span "." at bounding box center [974, 372] width 5 height 11
click at [782, 408] on span "." at bounding box center [781, 402] width 5 height 11
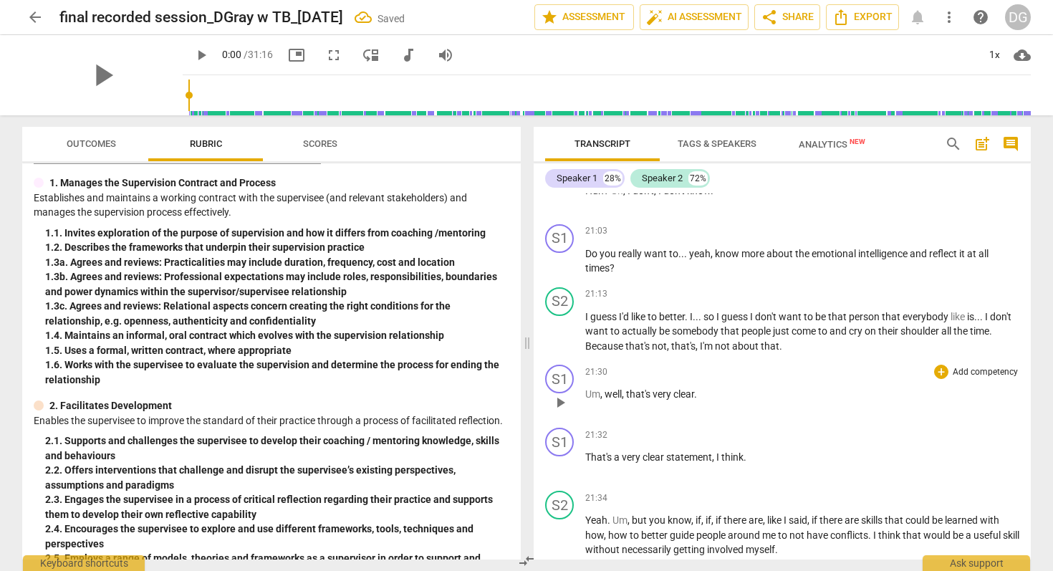
scroll to position [5724, 0]
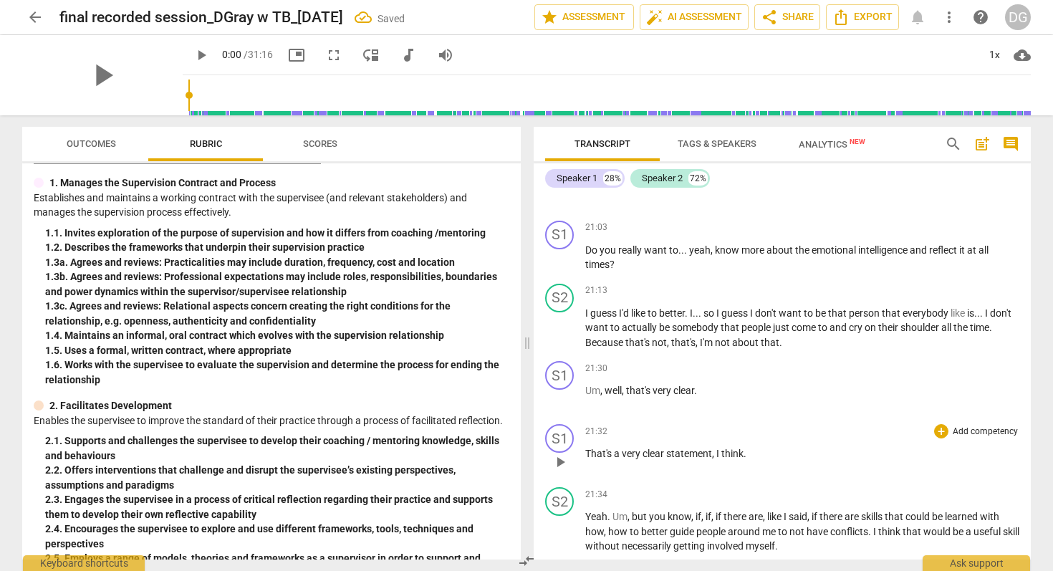
click at [585, 459] on span "That's" at bounding box center [599, 453] width 29 height 11
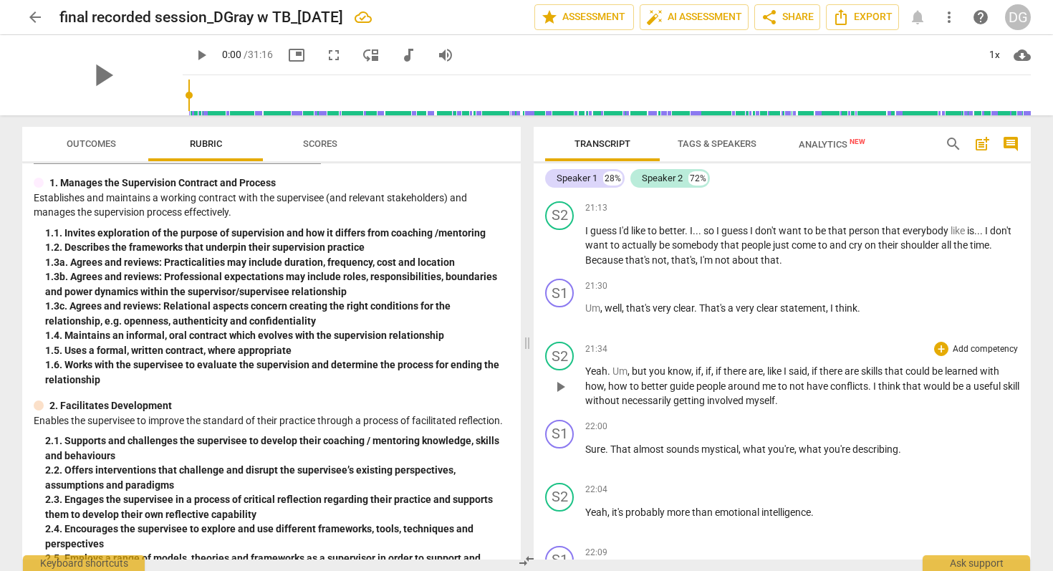
scroll to position [5807, 0]
click at [601, 312] on span "," at bounding box center [602, 306] width 4 height 11
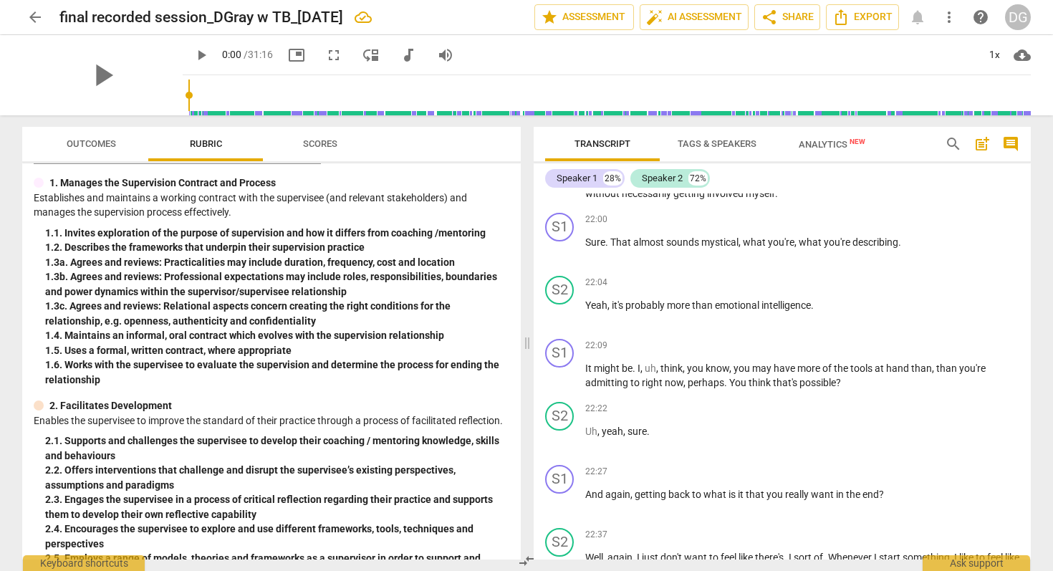
scroll to position [6012, 0]
click at [616, 249] on span "That" at bounding box center [621, 242] width 23 height 11
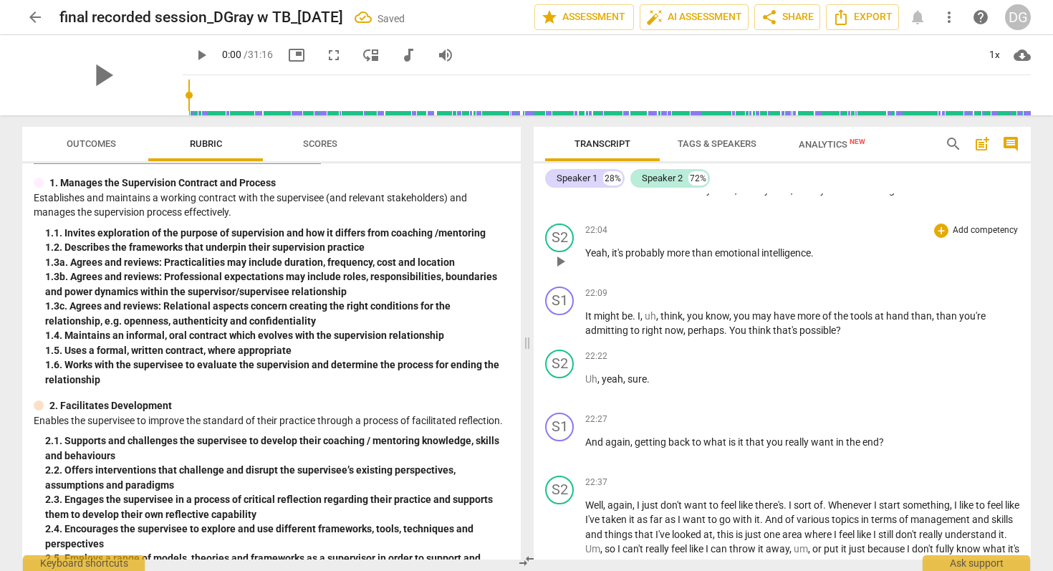
scroll to position [6088, 0]
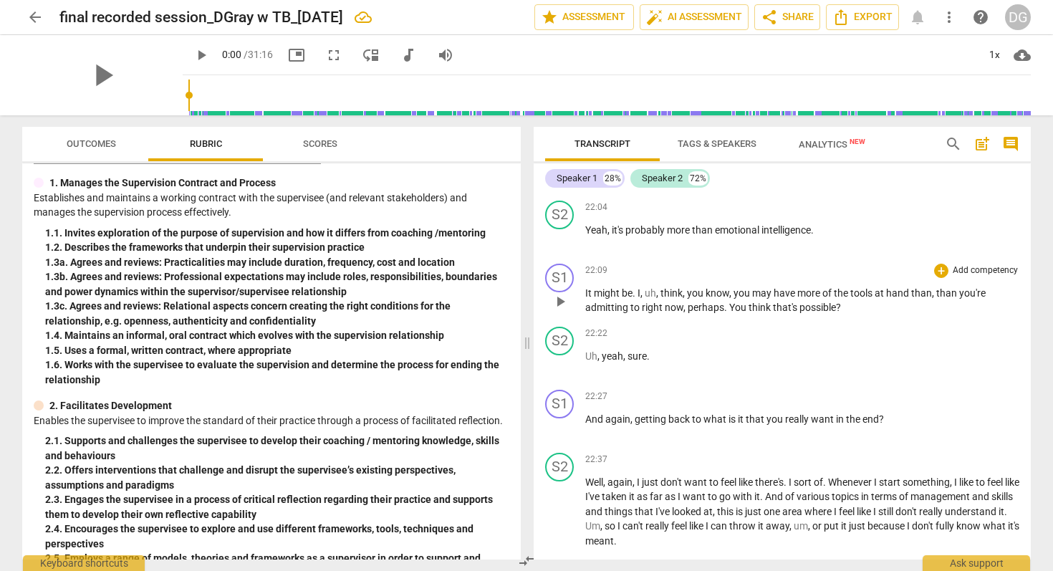
click at [733, 299] on span "you" at bounding box center [742, 292] width 19 height 11
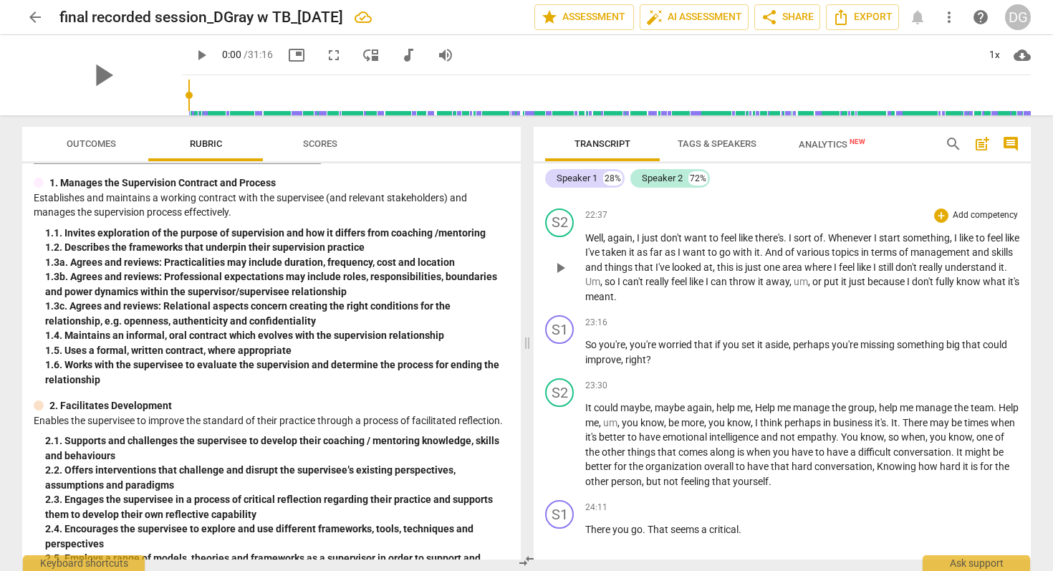
scroll to position [6334, 0]
click at [832, 242] on span "Whenever" at bounding box center [851, 236] width 46 height 11
click at [913, 286] on span "it" at bounding box center [909, 279] width 8 height 11
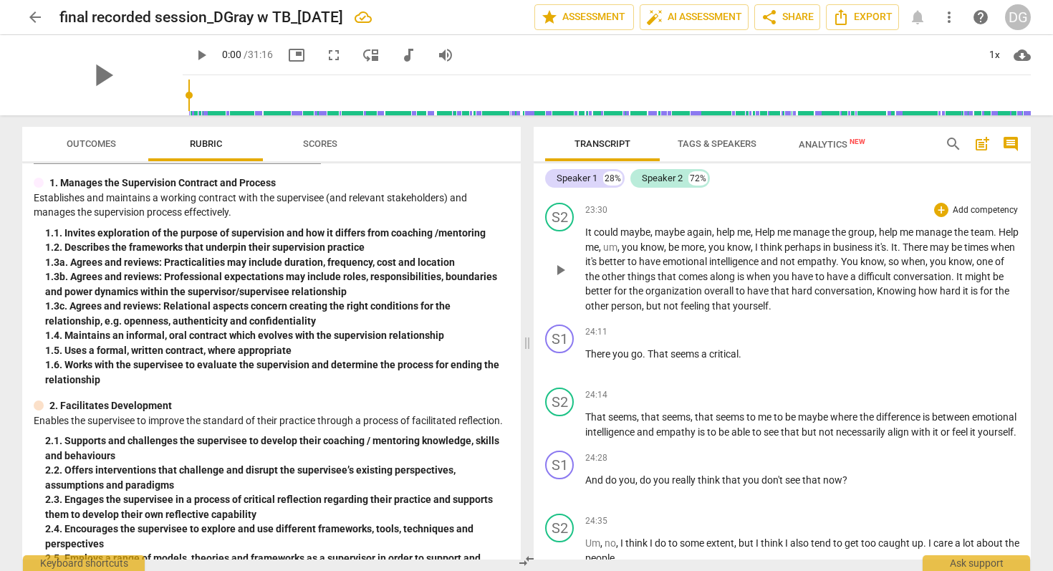
scroll to position [6504, 0]
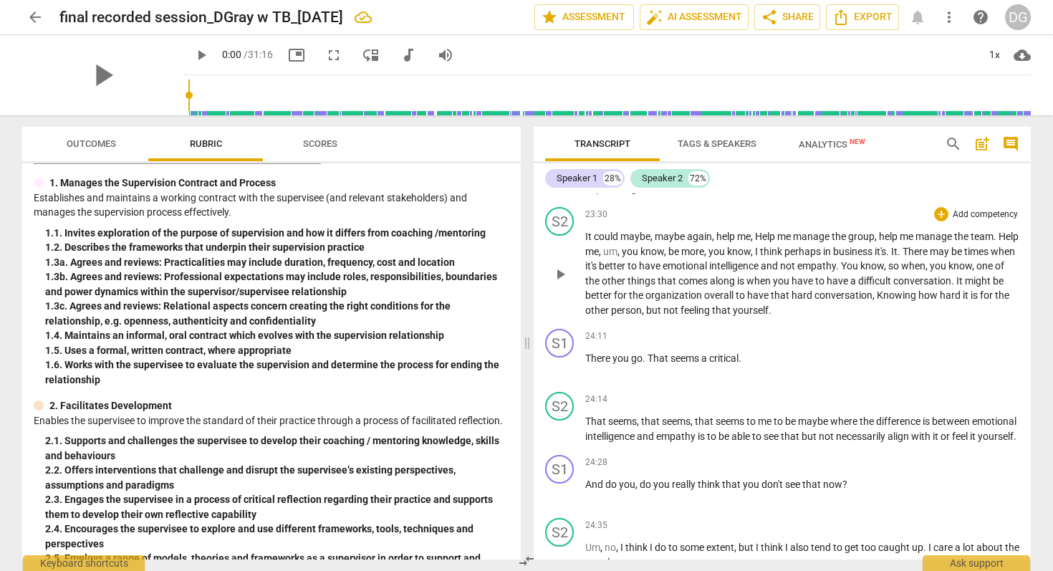
click at [760, 257] on span "I" at bounding box center [757, 251] width 5 height 11
click at [932, 257] on span "There" at bounding box center [918, 251] width 27 height 11
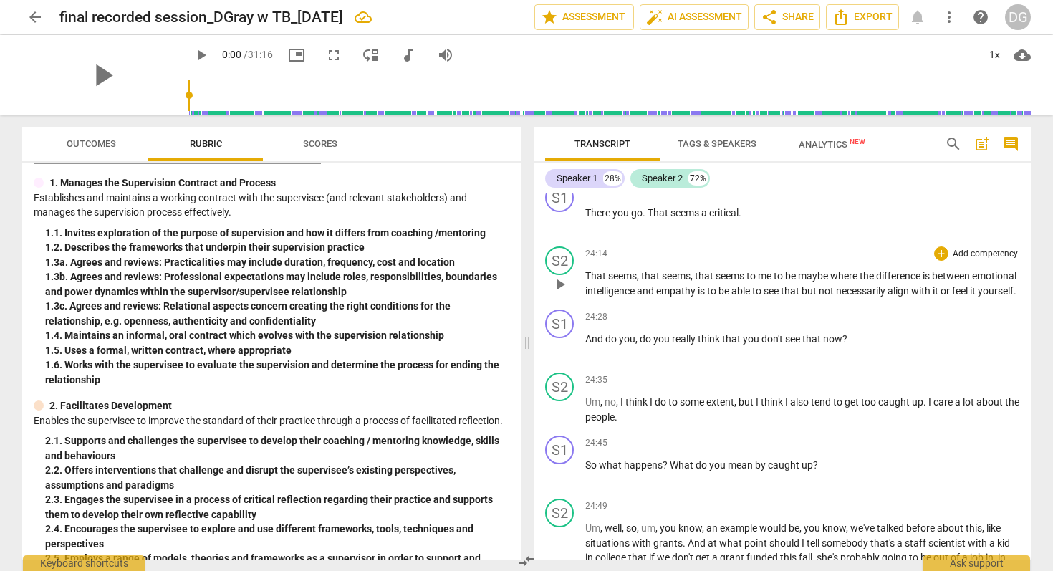
scroll to position [6651, 0]
click at [741, 217] on span "." at bounding box center [739, 211] width 3 height 11
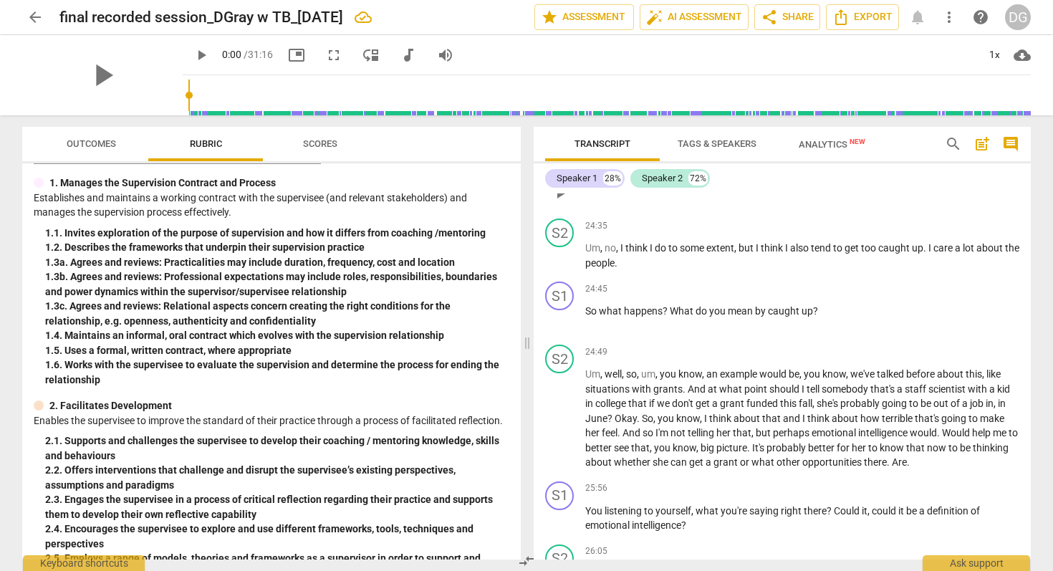
scroll to position [6804, 0]
click at [769, 316] on span "caught" at bounding box center [785, 309] width 34 height 11
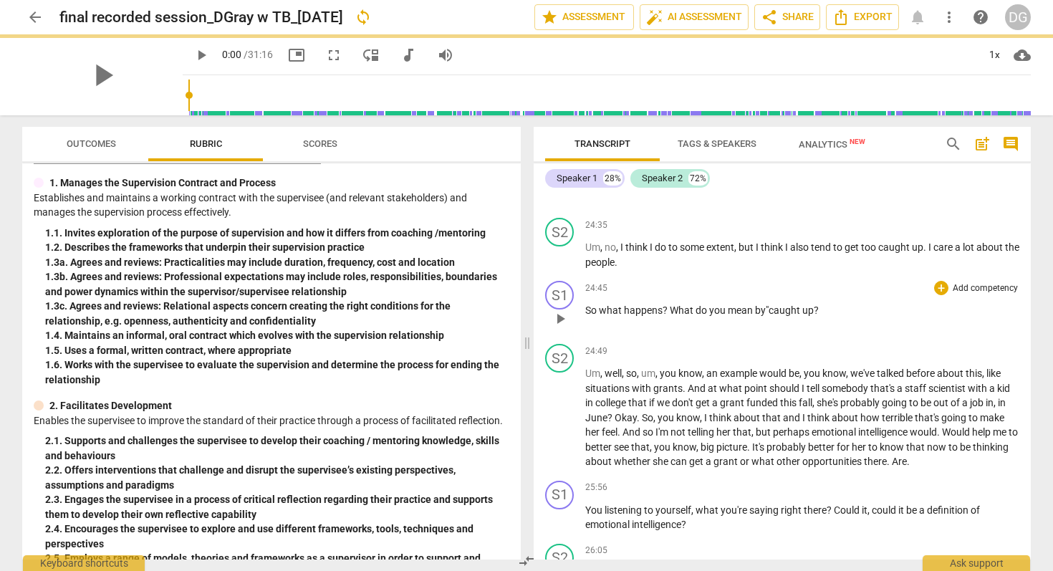
click at [819, 316] on span "?" at bounding box center [816, 309] width 5 height 11
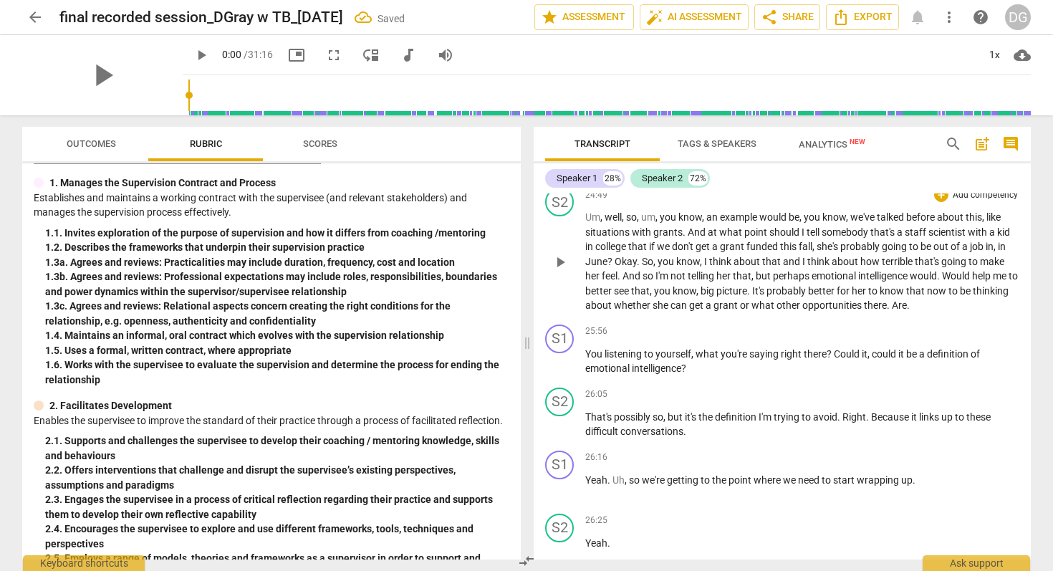
scroll to position [6961, 0]
click at [948, 280] on span "Would" at bounding box center [957, 274] width 30 height 11
click at [957, 280] on span "Would" at bounding box center [959, 274] width 28 height 11
click at [910, 309] on span "." at bounding box center [908, 303] width 3 height 11
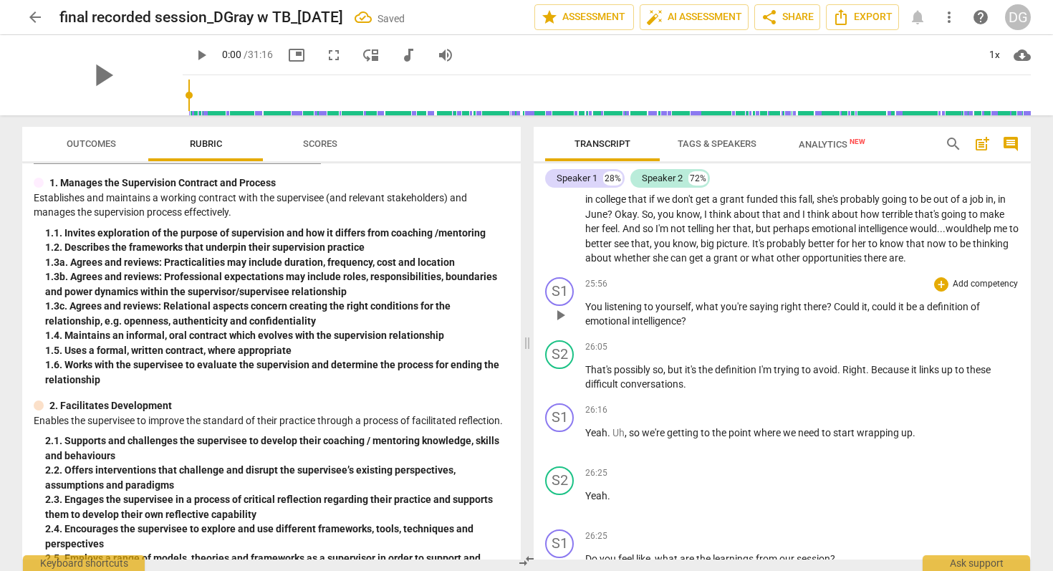
scroll to position [7003, 0]
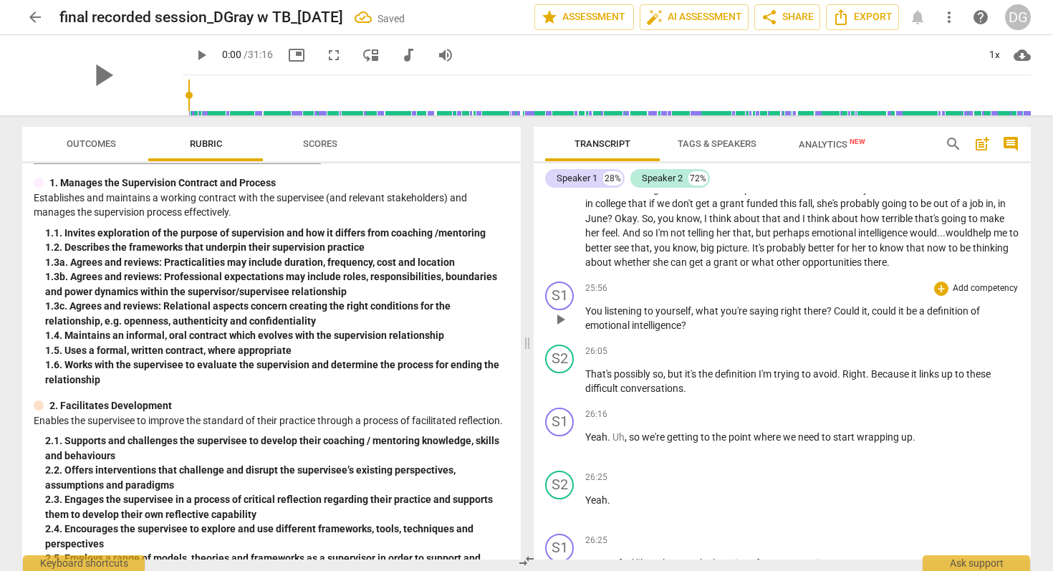
click at [584, 333] on div "S1 play_arrow pause" at bounding box center [565, 307] width 40 height 52
click at [586, 317] on span "You" at bounding box center [594, 310] width 19 height 11
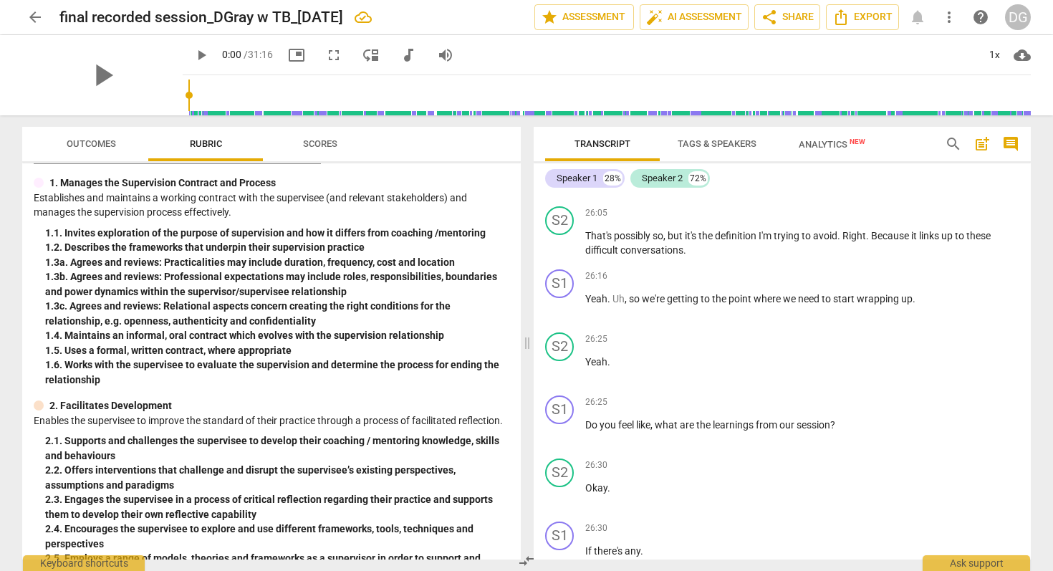
scroll to position [7142, 0]
click at [842, 241] on span "." at bounding box center [839, 234] width 5 height 11
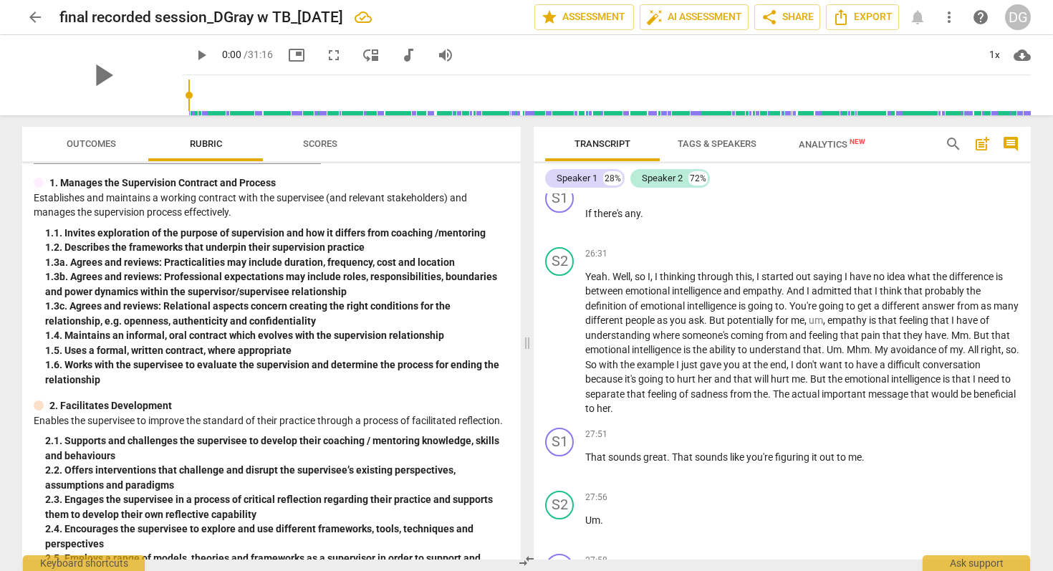
scroll to position [7477, 0]
click at [794, 313] on span "You're" at bounding box center [803, 307] width 29 height 11
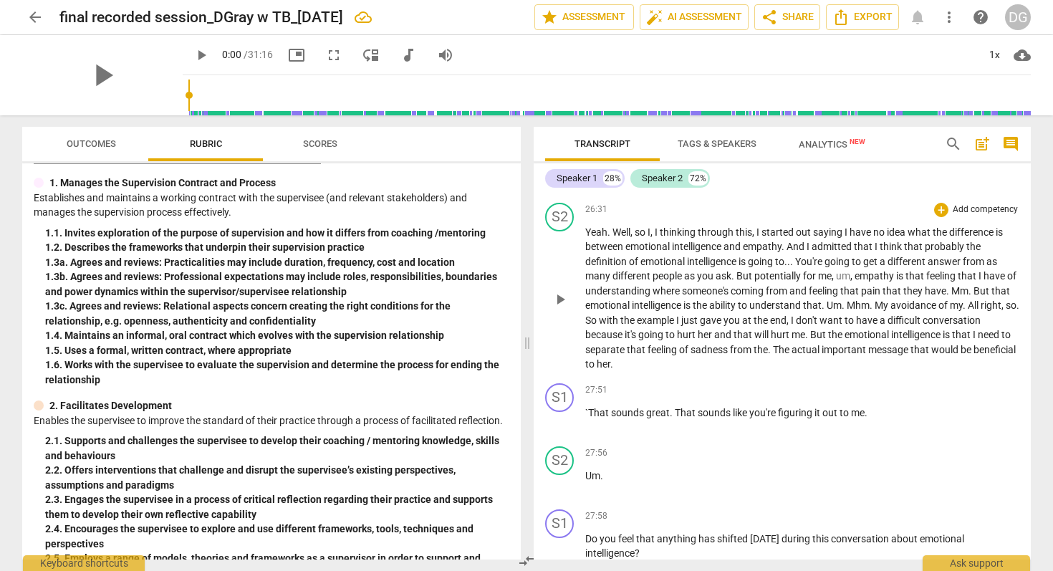
scroll to position [7526, 0]
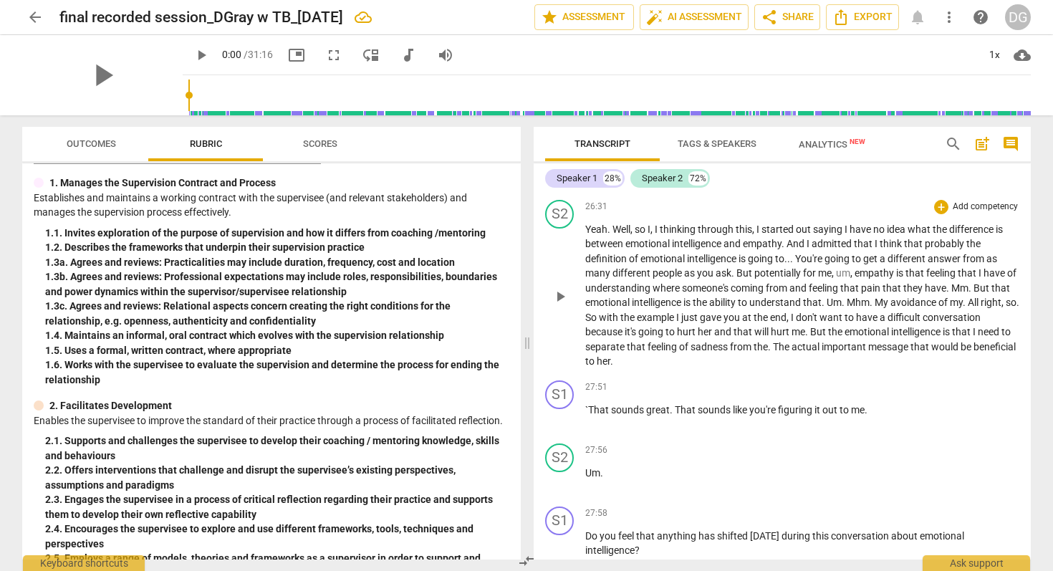
click at [757, 235] on span "I" at bounding box center [758, 228] width 5 height 11
click at [1016, 308] on span "." at bounding box center [1017, 302] width 3 height 11
click at [640, 323] on span "with" at bounding box center [628, 317] width 21 height 11
click at [714, 337] on span "her" at bounding box center [706, 331] width 16 height 11
click at [791, 352] on span "The" at bounding box center [782, 346] width 19 height 11
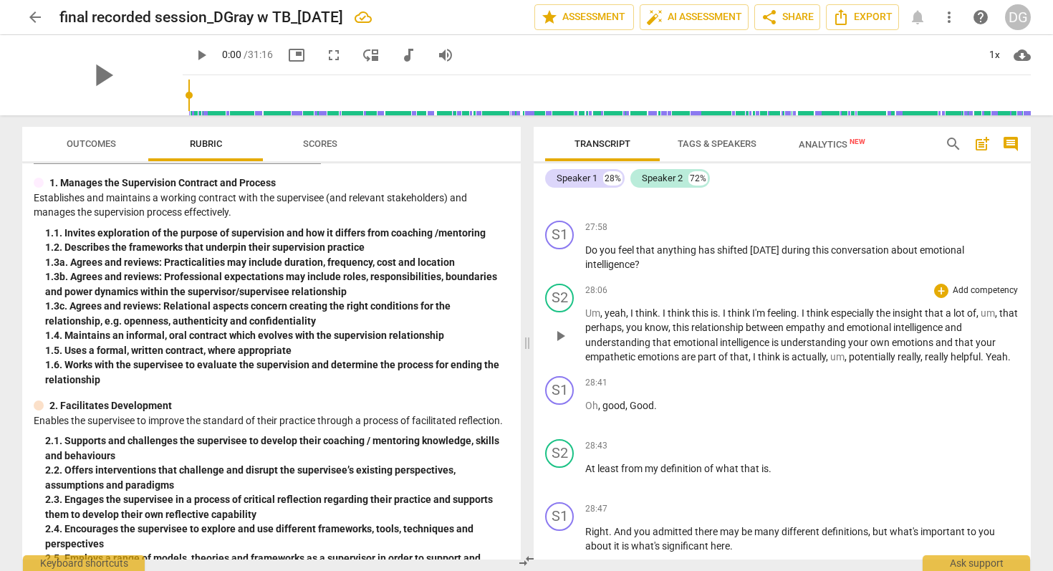
scroll to position [7811, 0]
click at [724, 319] on span "I" at bounding box center [725, 313] width 5 height 11
click at [808, 319] on span "I" at bounding box center [805, 313] width 5 height 11
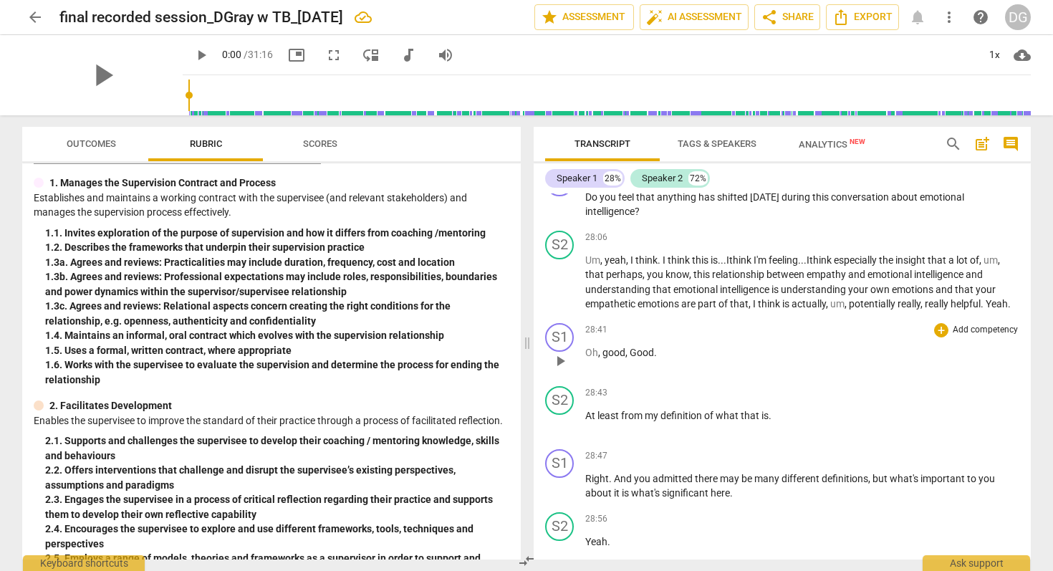
scroll to position [7870, 0]
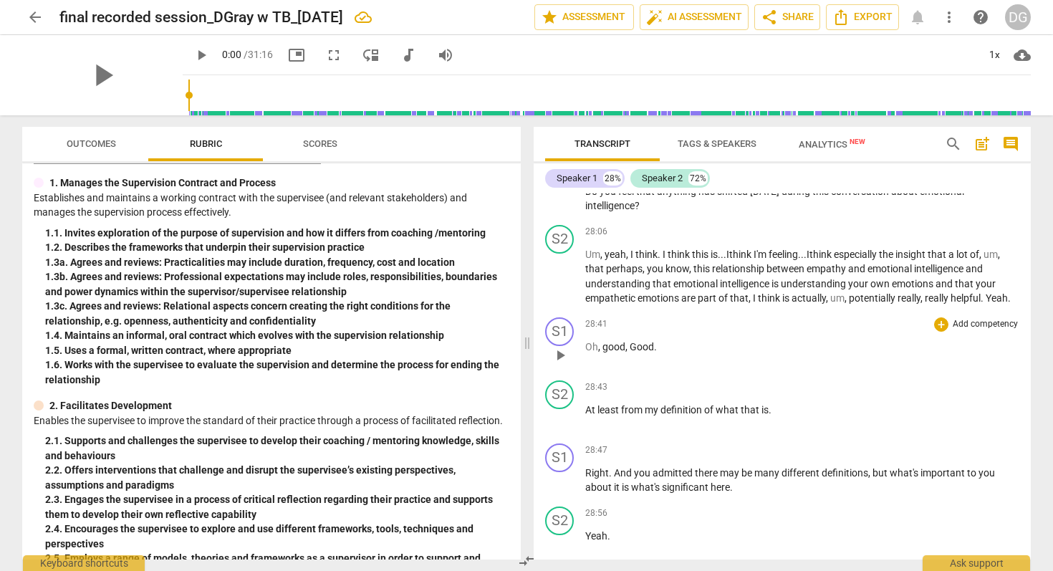
click at [657, 355] on p "Oh , good , Good ." at bounding box center [802, 347] width 434 height 15
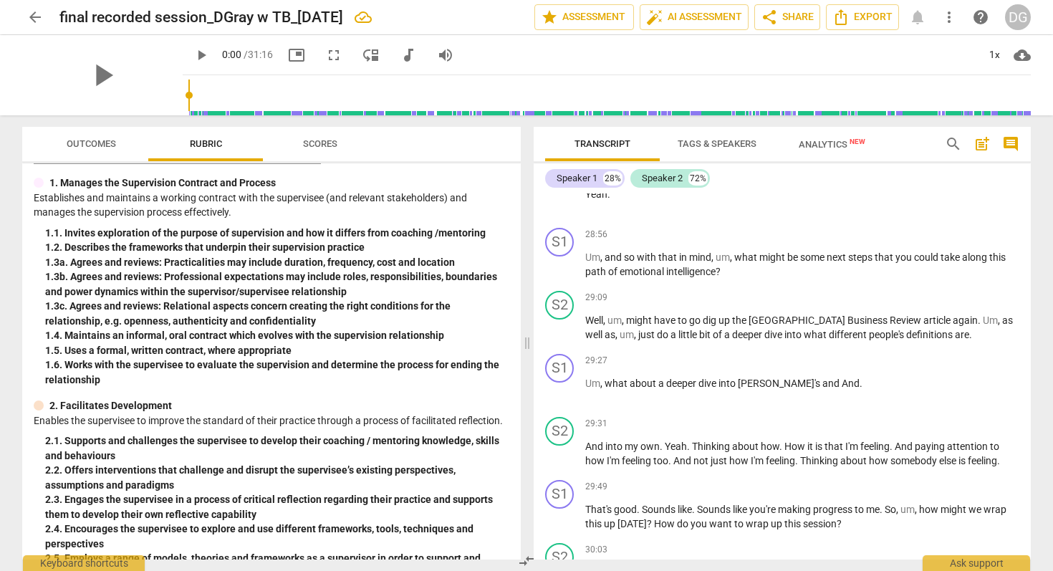
scroll to position [8214, 0]
click at [777, 387] on span "[PERSON_NAME]'s" at bounding box center [780, 380] width 85 height 11
click at [868, 389] on p "Um , what about a deeper dive into [PERSON_NAME]'s definition and And ." at bounding box center [802, 381] width 434 height 15
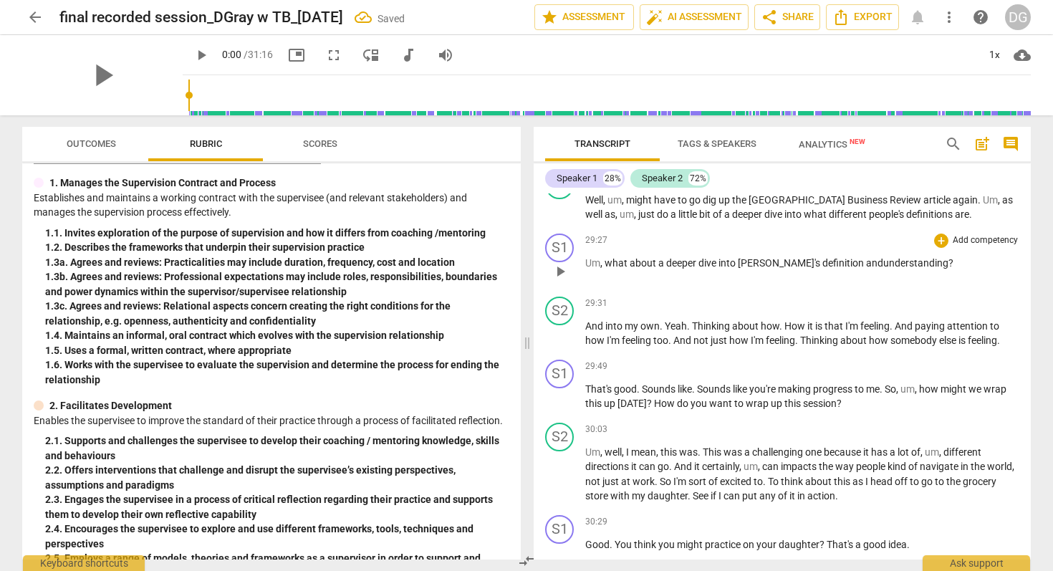
scroll to position [8334, 0]
click at [807, 345] on span "Thinking" at bounding box center [820, 338] width 40 height 11
click at [700, 393] on span "Sounds" at bounding box center [715, 387] width 36 height 11
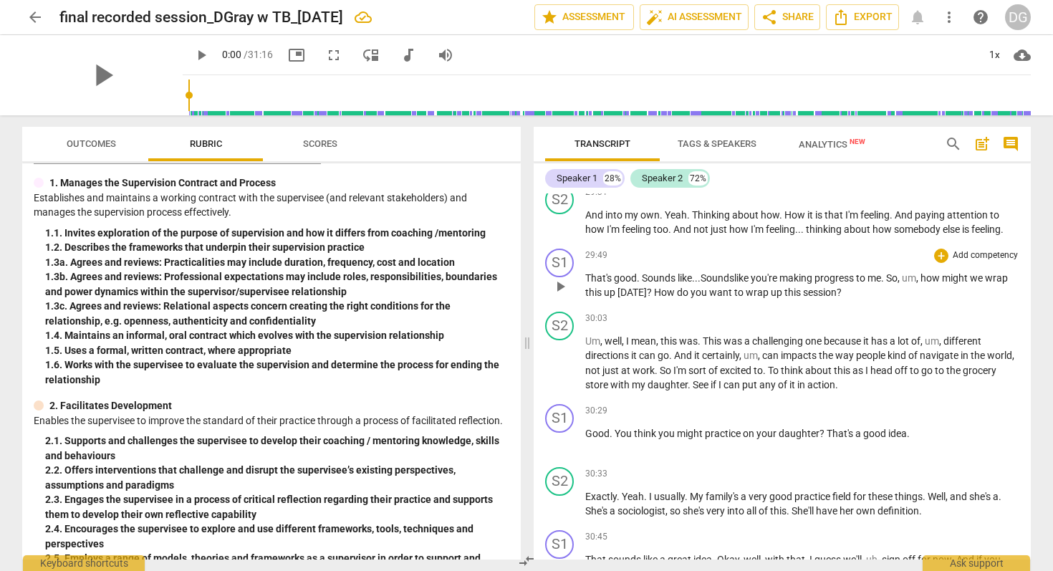
scroll to position [8442, 0]
click at [704, 348] on span "This" at bounding box center [713, 342] width 21 height 11
click at [725, 348] on span "This" at bounding box center [715, 342] width 19 height 11
click at [781, 362] on span "can" at bounding box center [771, 356] width 19 height 11
click at [771, 377] on span "To" at bounding box center [774, 371] width 13 height 11
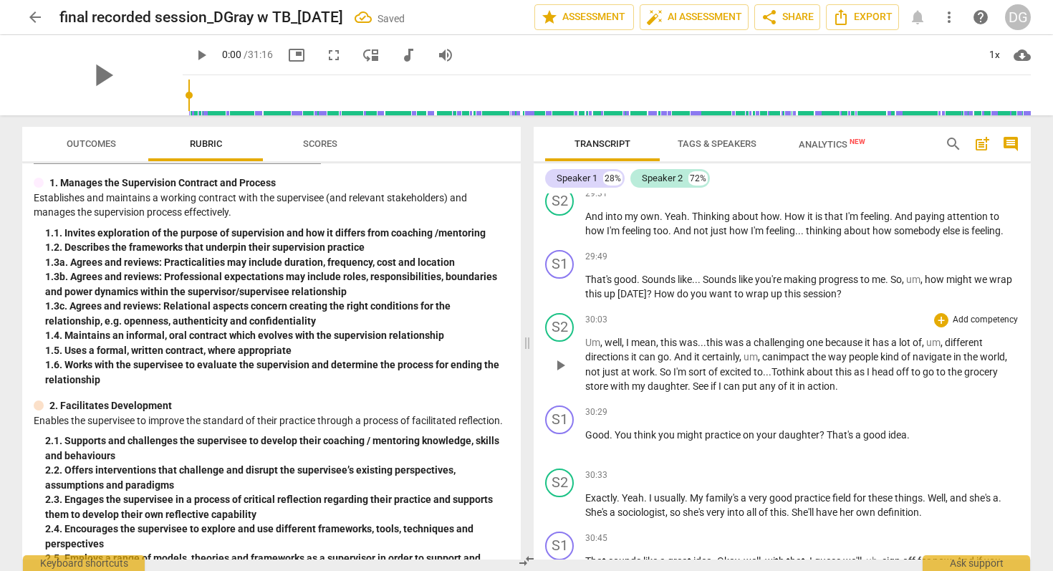
click at [695, 392] on span "See" at bounding box center [702, 385] width 18 height 11
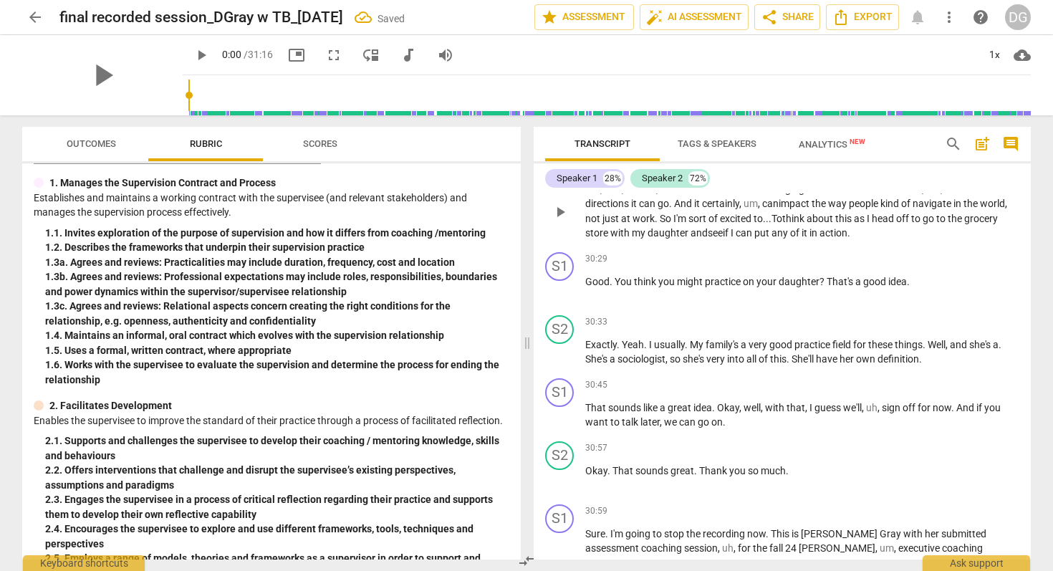
scroll to position [8592, 0]
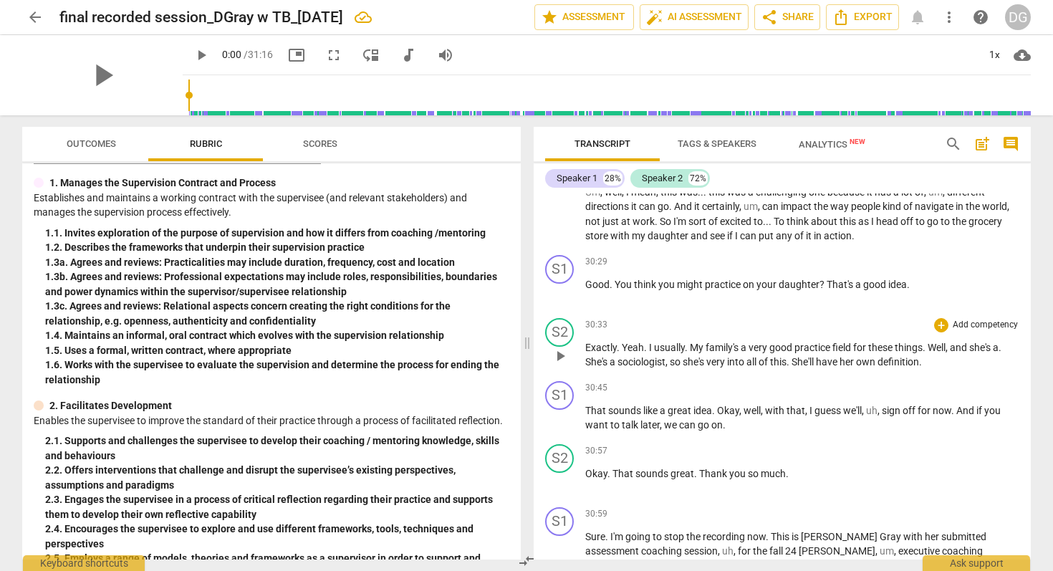
click at [704, 353] on span "My" at bounding box center [698, 347] width 16 height 11
click at [1016, 375] on div "S2 play_arrow pause 30:33 + Add competency keyboard_arrow_right Exactly . Yeah …" at bounding box center [782, 343] width 497 height 63
click at [1007, 353] on span "." at bounding box center [1005, 347] width 3 height 11
click at [606, 367] on span "She's" at bounding box center [613, 361] width 22 height 11
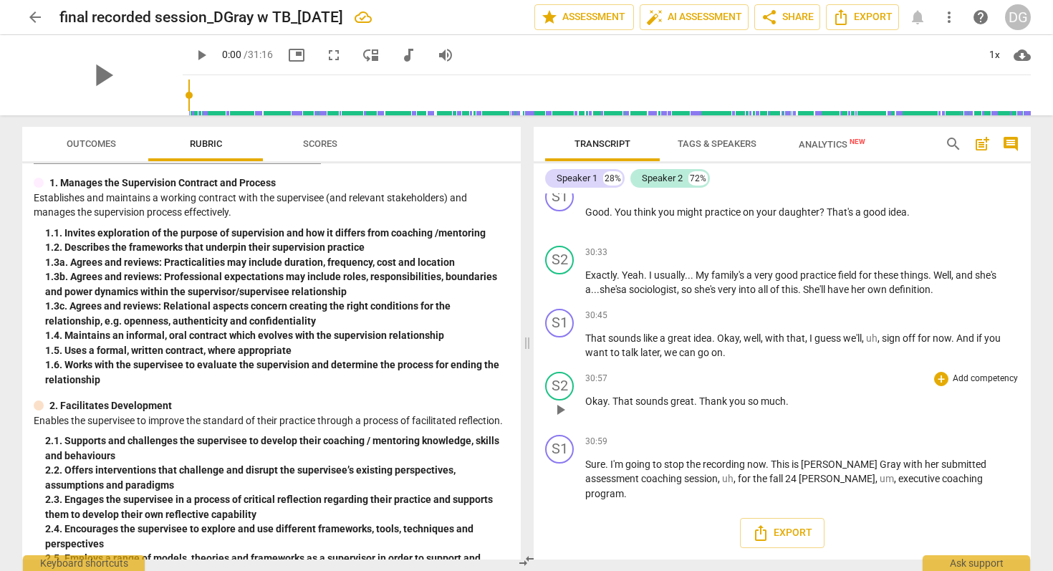
scroll to position [8708, 0]
click at [769, 484] on span "fall" at bounding box center [777, 478] width 16 height 11
click at [957, 511] on div "Export" at bounding box center [782, 532] width 497 height 53
click at [789, 536] on span "Export" at bounding box center [782, 532] width 60 height 17
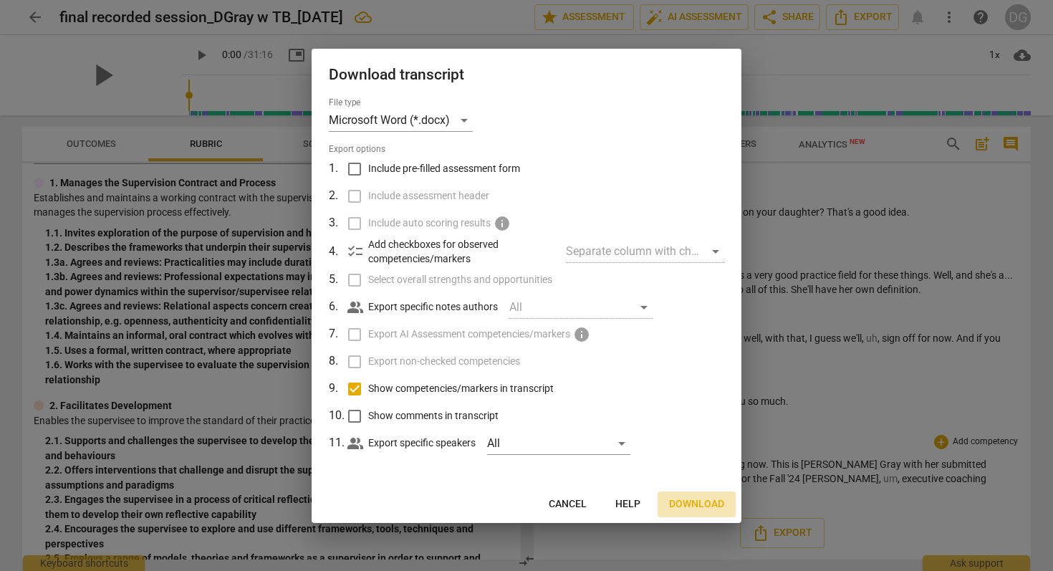
click at [699, 502] on span "Download" at bounding box center [696, 504] width 55 height 14
